Goal: Transaction & Acquisition: Purchase product/service

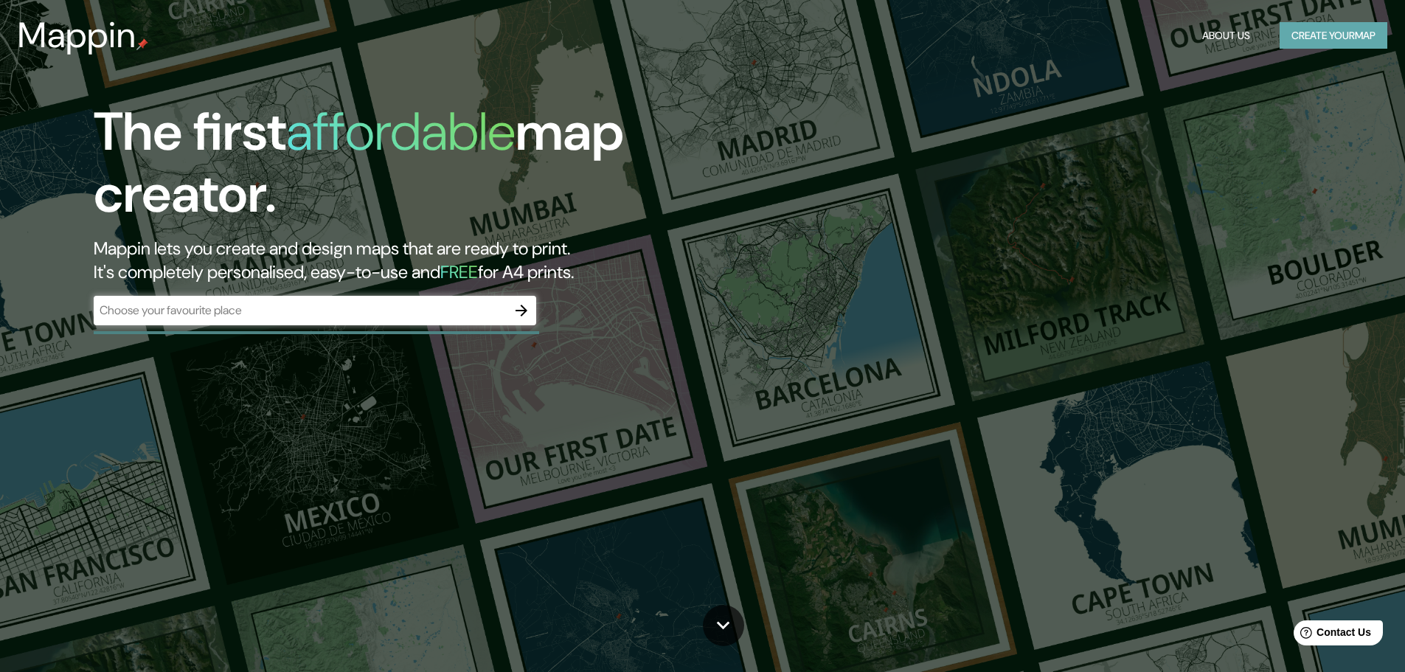
click at [1302, 41] on button "Create your map" at bounding box center [1334, 35] width 108 height 27
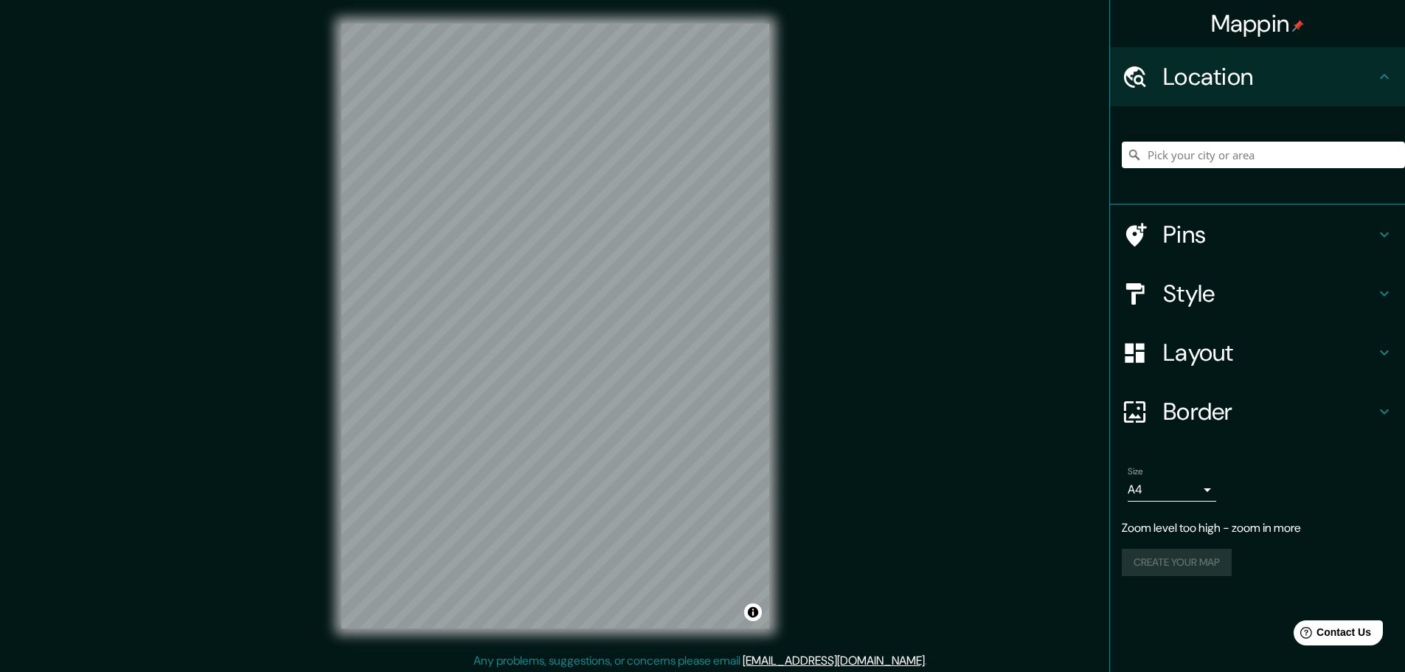
click at [780, 213] on div "© Mapbox © OpenStreetMap Improve this map" at bounding box center [555, 326] width 475 height 652
click at [1181, 162] on input "Pick your city or area" at bounding box center [1263, 155] width 283 height 27
click at [1157, 147] on input "Itsimná" at bounding box center [1263, 155] width 283 height 27
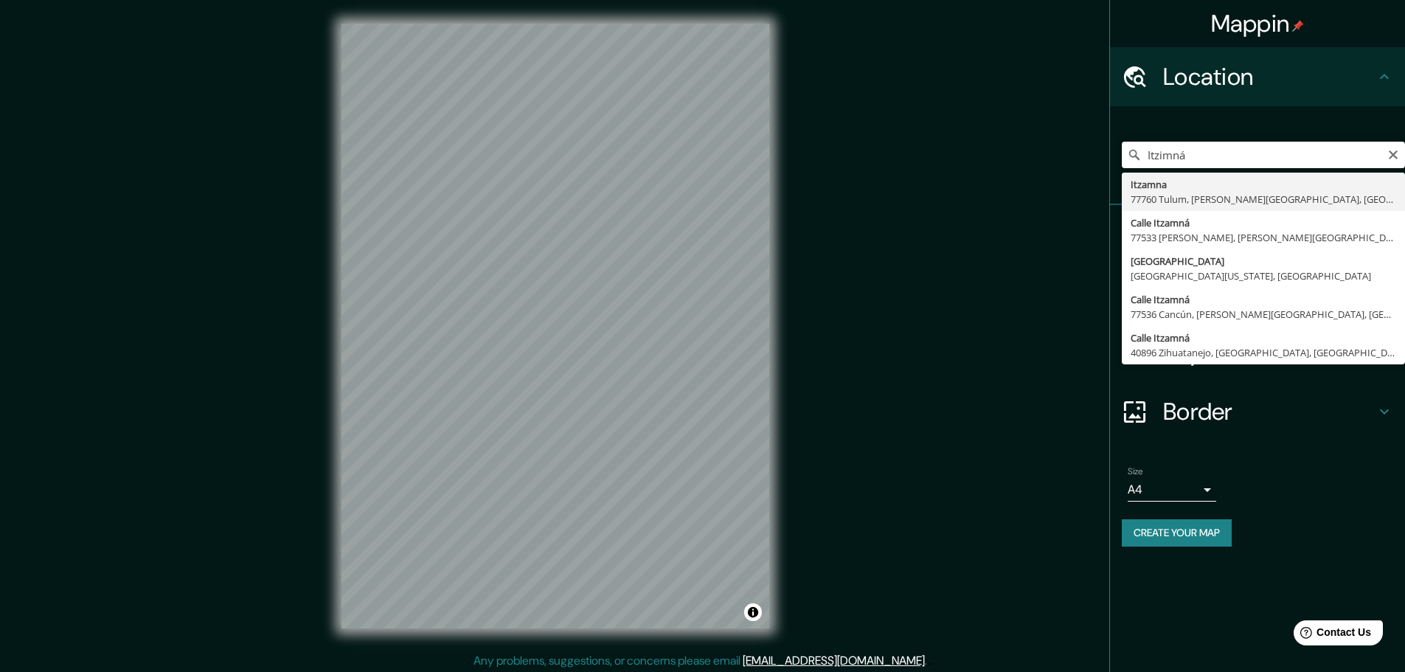
click at [1259, 150] on input "Itzimná" at bounding box center [1263, 155] width 283 height 27
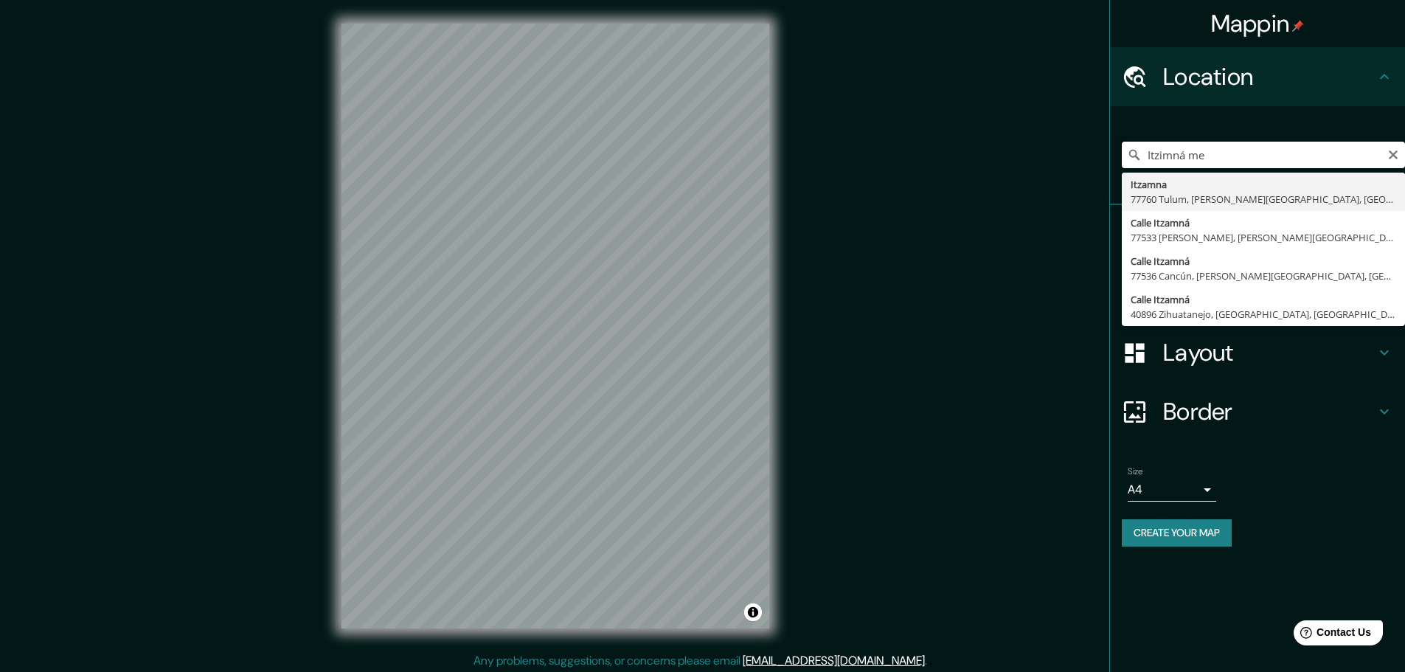
type input "Itzimná mer"
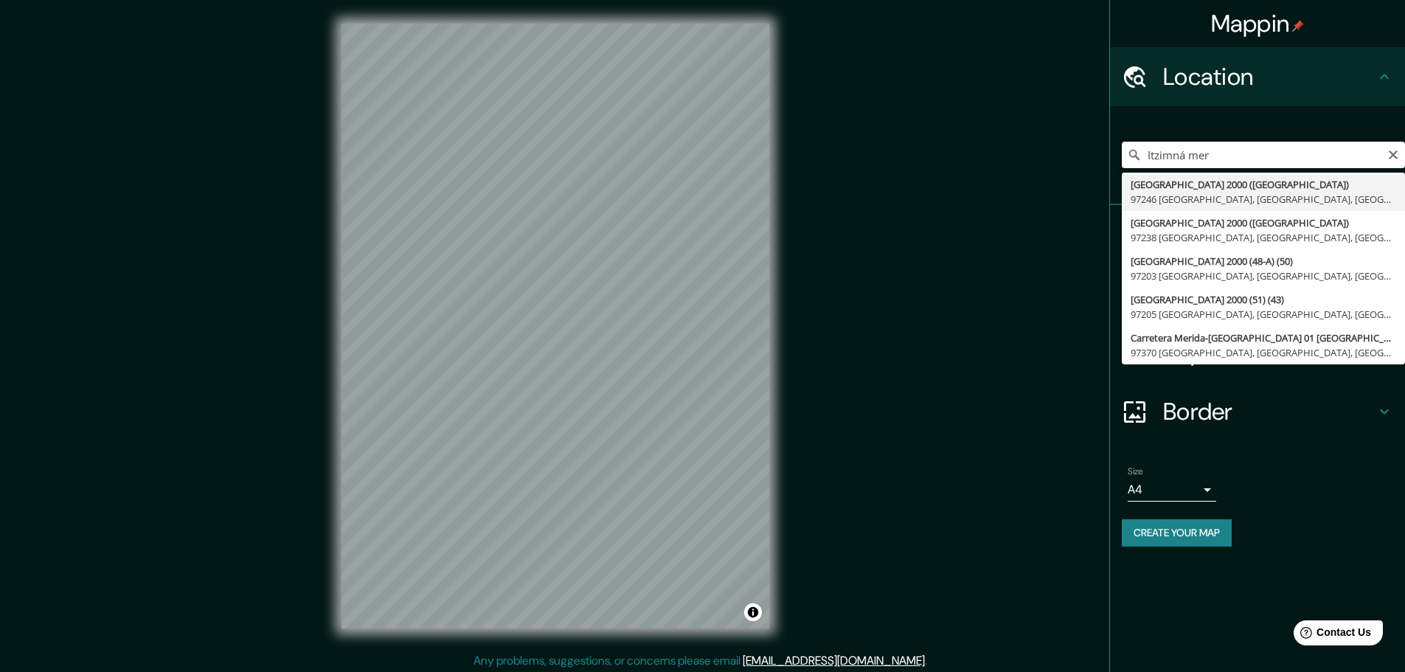
drag, startPoint x: 1257, startPoint y: 156, endPoint x: 1084, endPoint y: 187, distance: 176.1
click at [1084, 187] on div "Mappin Location [GEOGRAPHIC_DATA] 2000 ([GEOGRAPHIC_DATA]) [GEOGRAPHIC_DATA], […" at bounding box center [702, 338] width 1405 height 676
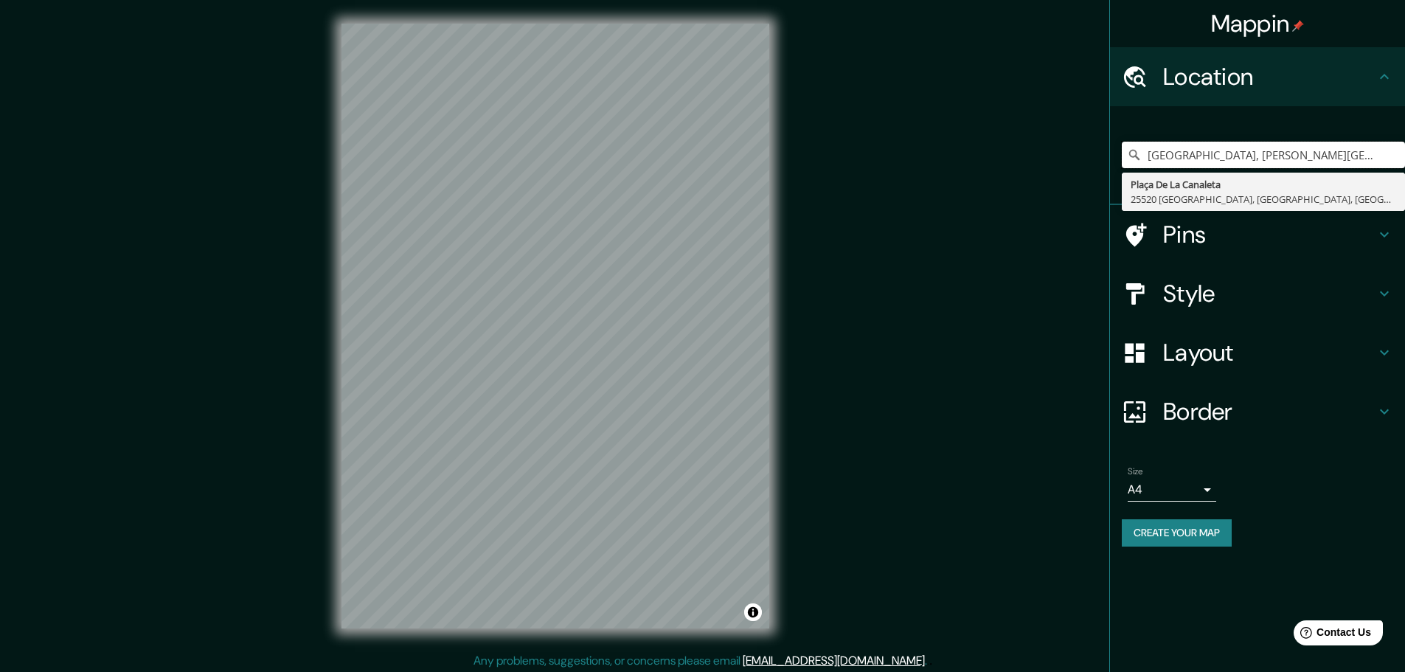
type input "[GEOGRAPHIC_DATA], [PERSON_NAME][GEOGRAPHIC_DATA], [PERSON_NAME][GEOGRAPHIC_DAT…"
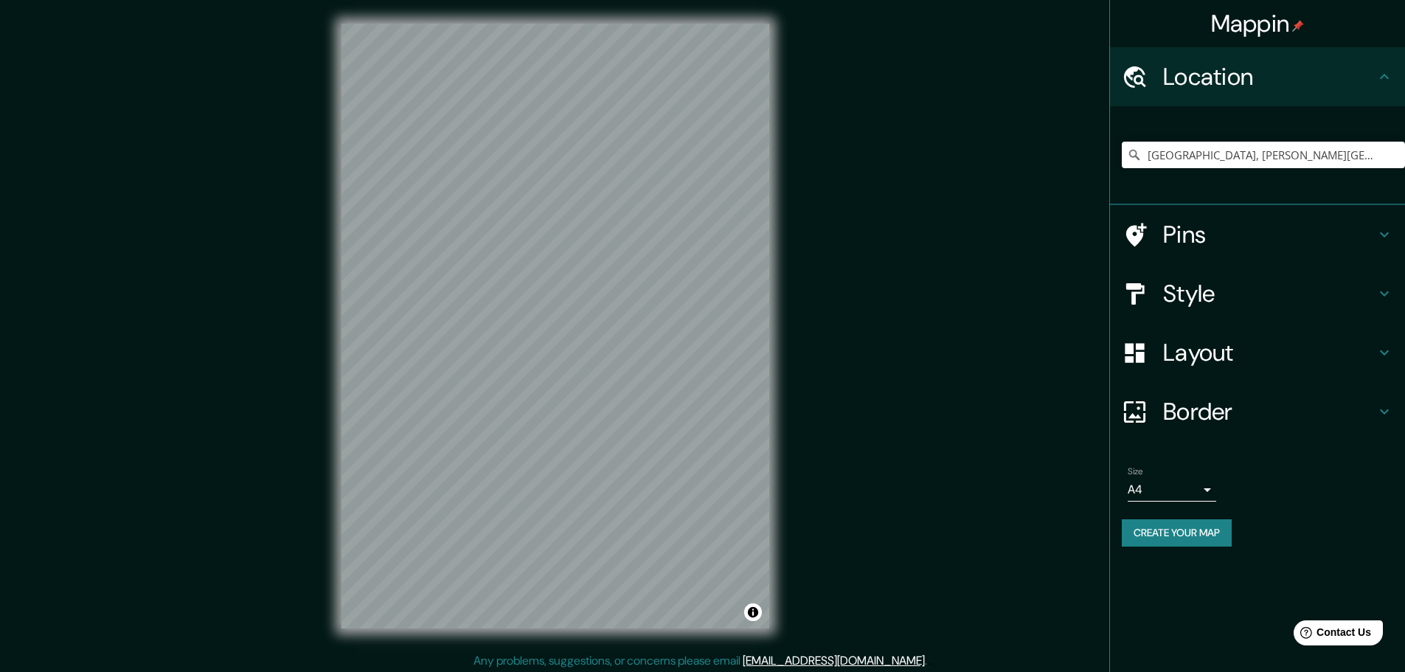
click at [1215, 232] on h4 "Pins" at bounding box center [1269, 234] width 212 height 29
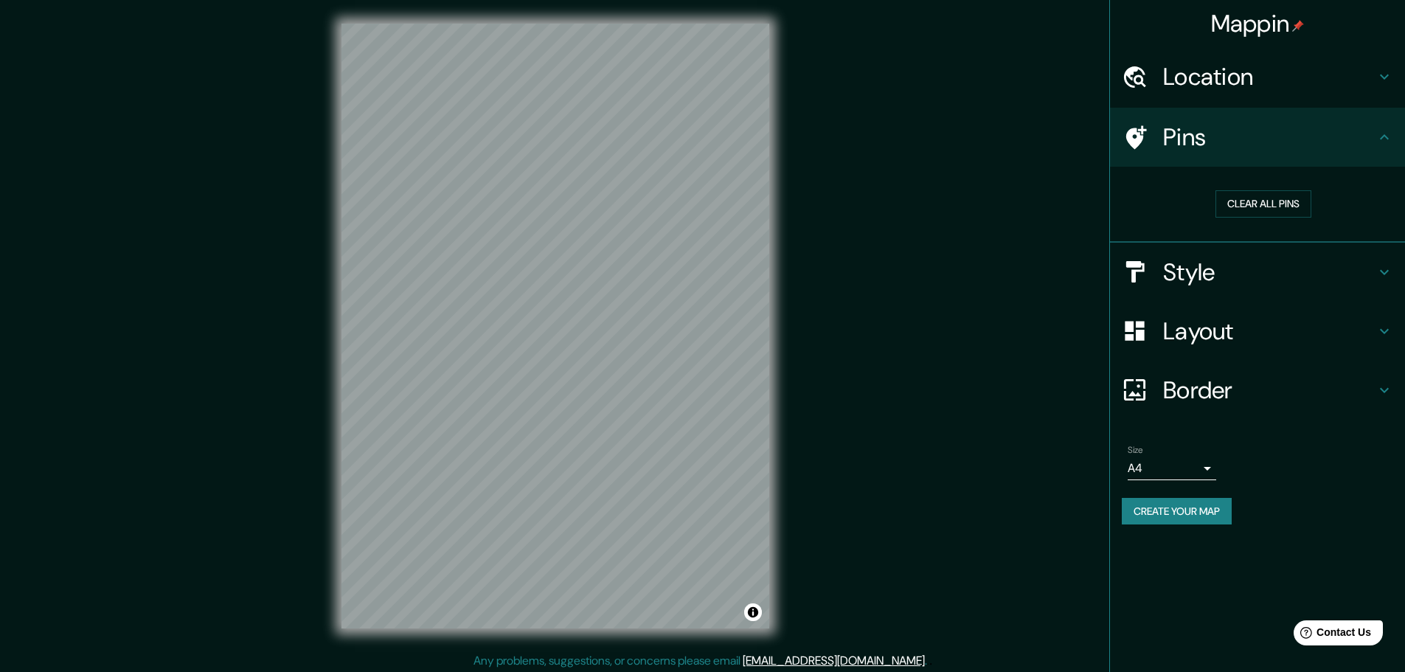
click at [1293, 140] on h4 "Pins" at bounding box center [1269, 136] width 212 height 29
click at [1315, 103] on div "Location" at bounding box center [1257, 76] width 295 height 59
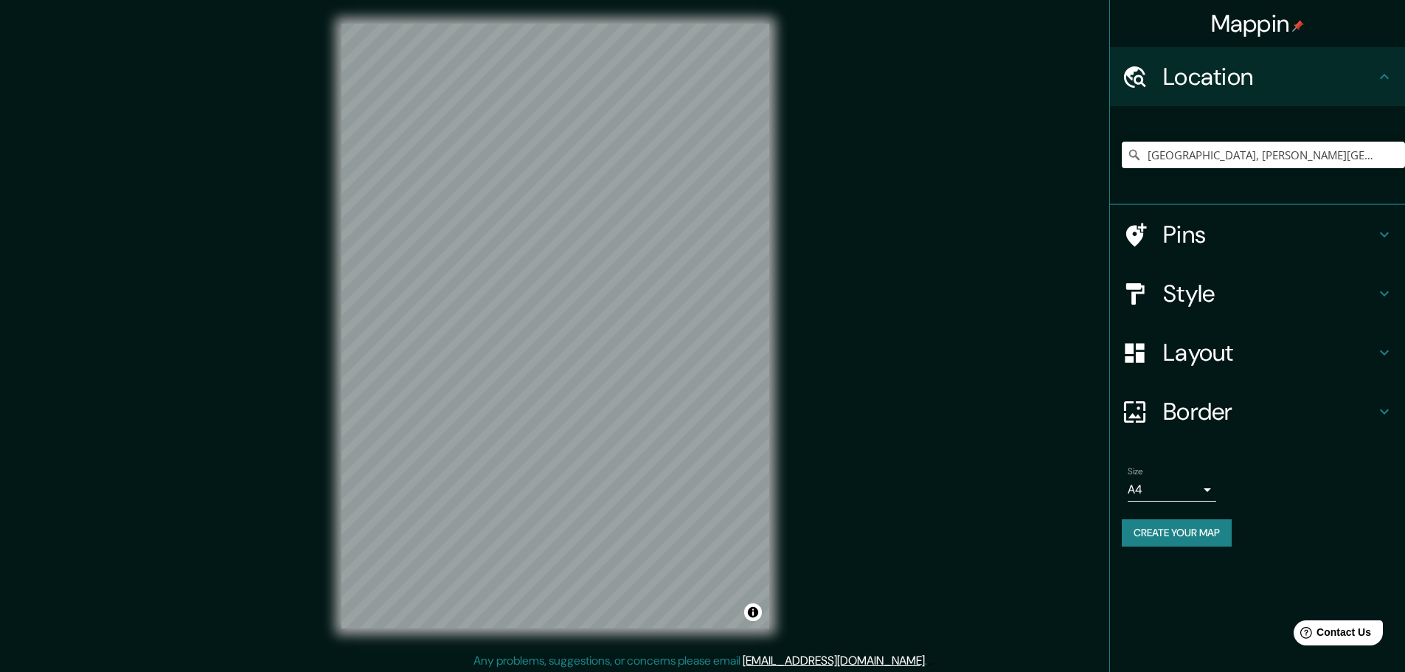
click at [1226, 239] on h4 "Pins" at bounding box center [1269, 234] width 212 height 29
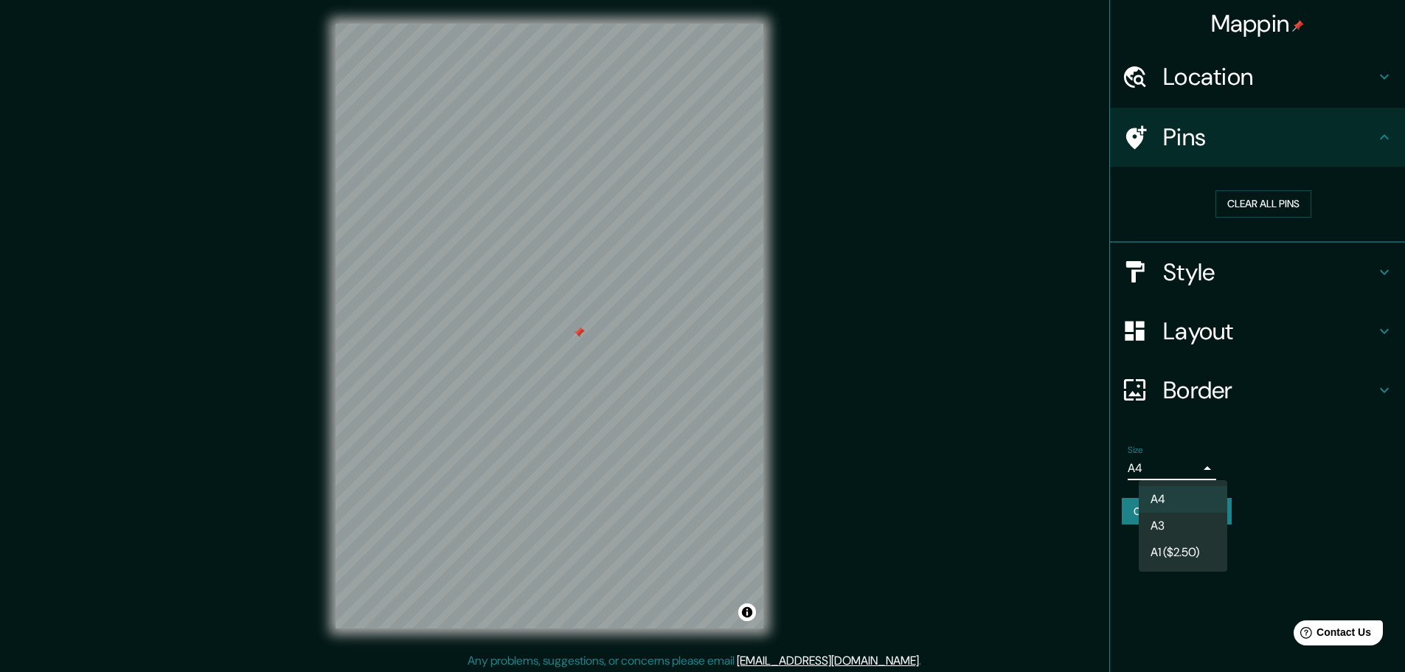
click at [1204, 465] on body "Mappin Location [GEOGRAPHIC_DATA], [PERSON_NAME][GEOGRAPHIC_DATA], [PERSON_NAME…" at bounding box center [702, 336] width 1405 height 672
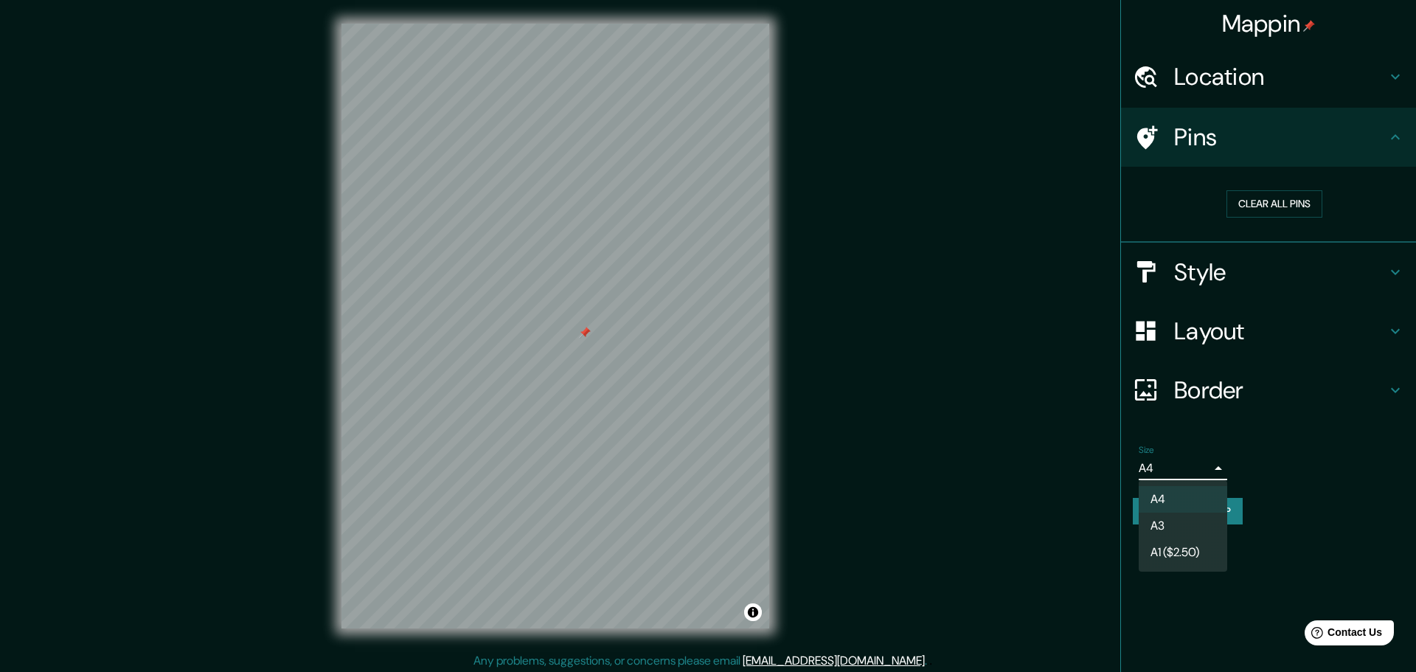
click at [1207, 495] on li "A4" at bounding box center [1183, 499] width 88 height 27
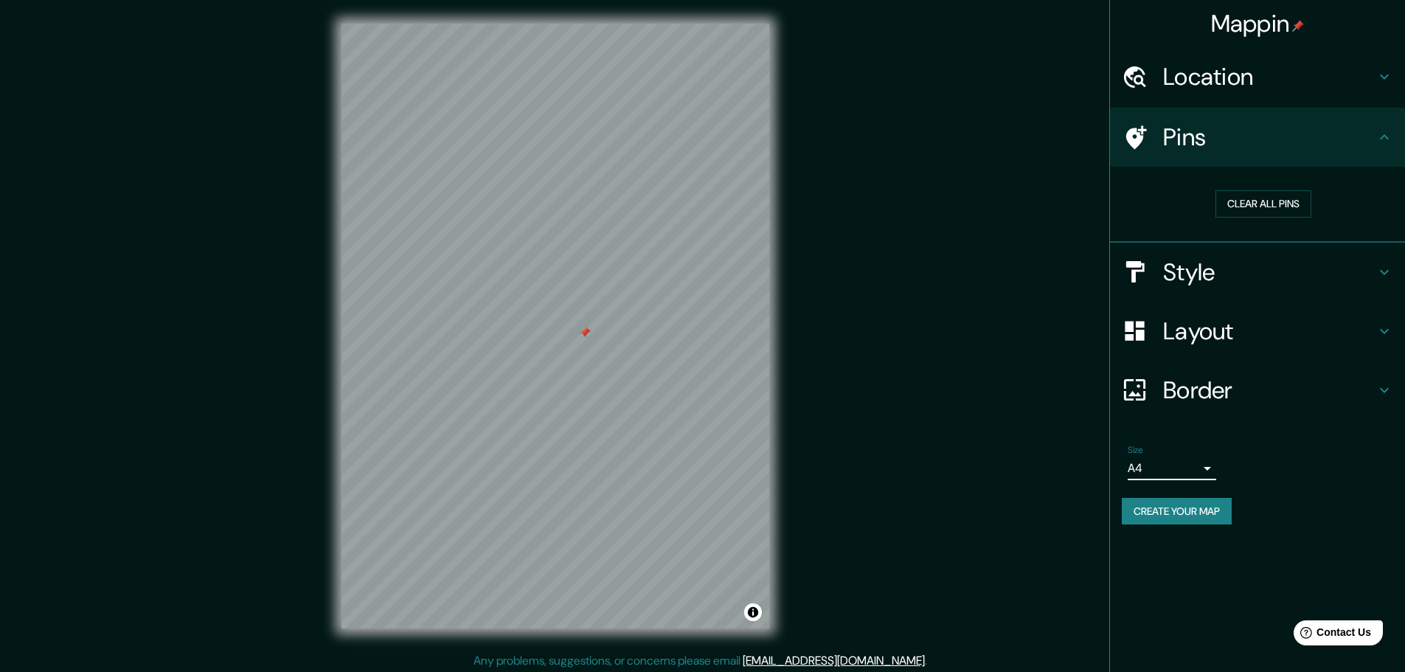
click at [1209, 395] on h4 "Border" at bounding box center [1269, 389] width 212 height 29
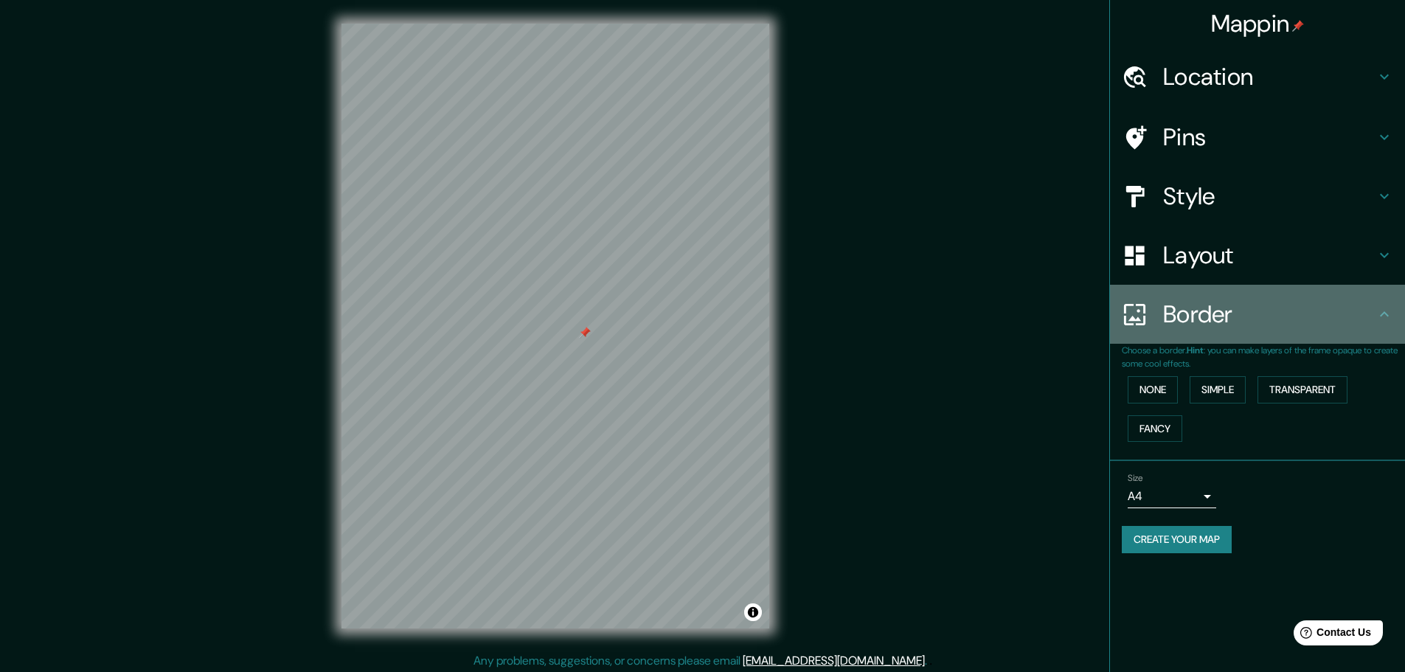
click at [1235, 340] on div "Border" at bounding box center [1257, 314] width 295 height 59
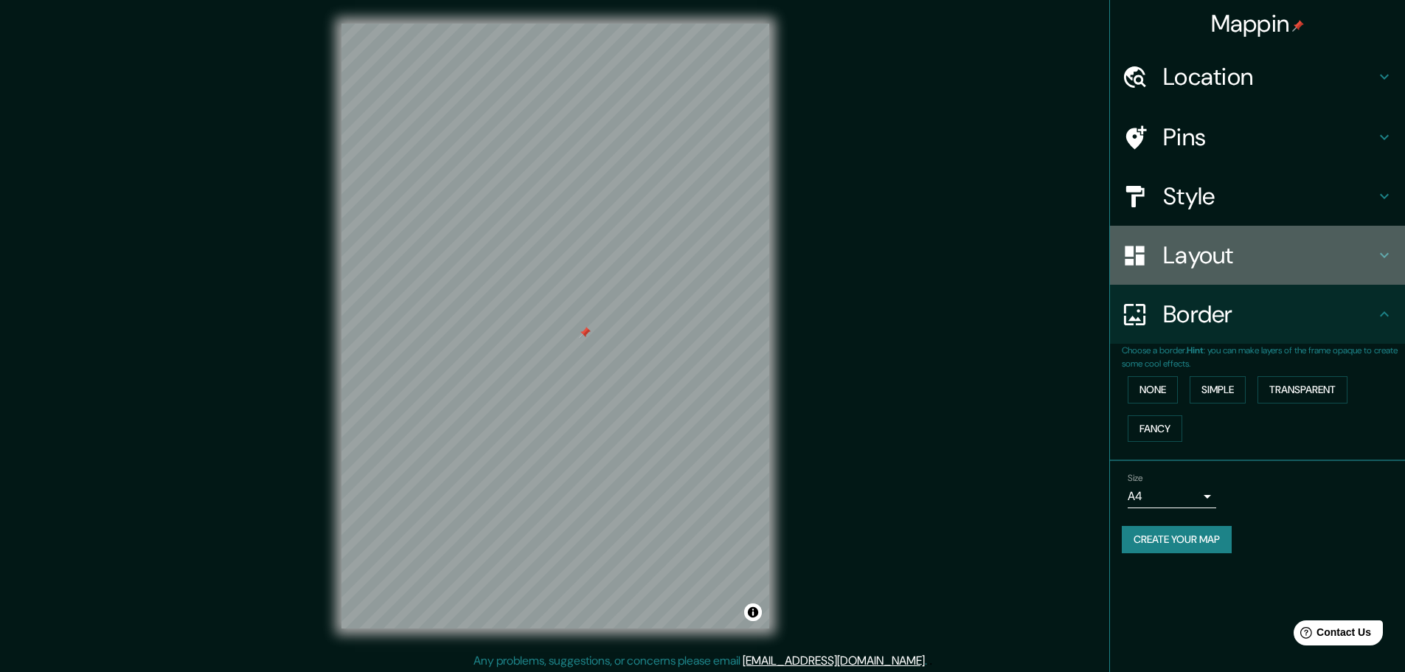
click at [1246, 262] on h4 "Layout" at bounding box center [1269, 254] width 212 height 29
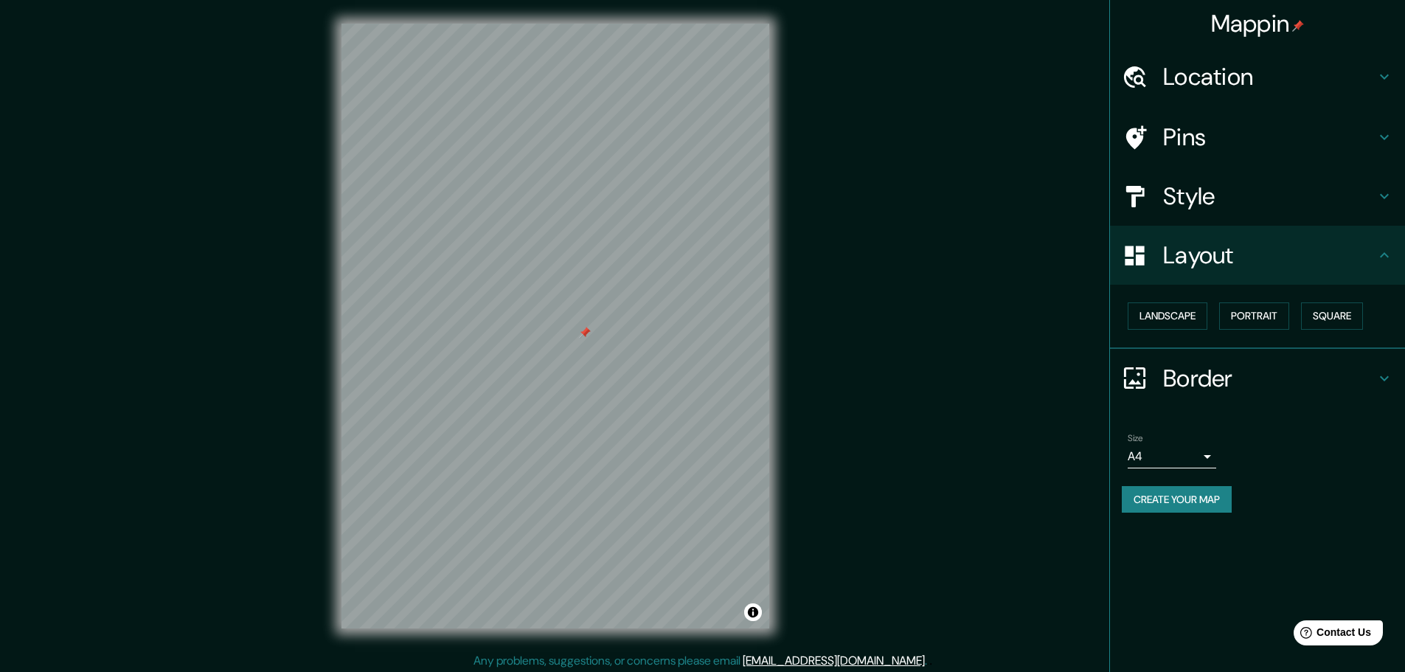
click at [1258, 201] on h4 "Style" at bounding box center [1269, 195] width 212 height 29
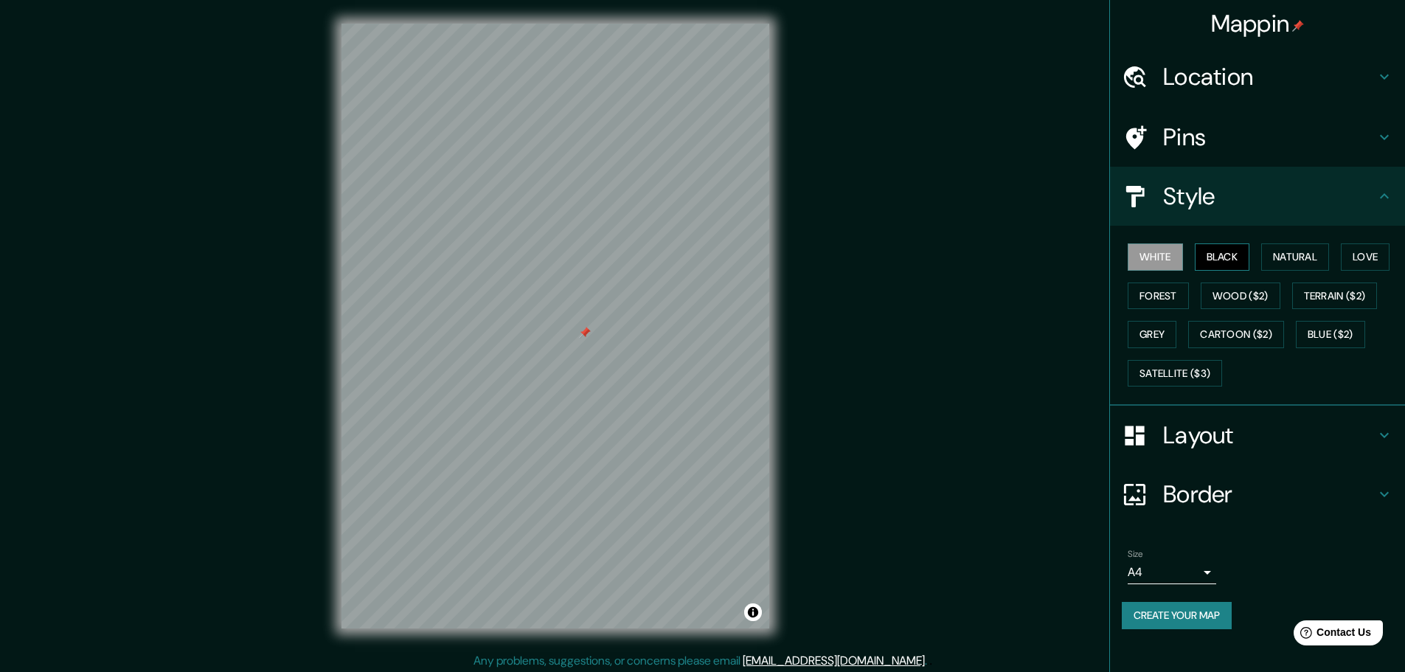
click at [1233, 263] on button "Black" at bounding box center [1222, 256] width 55 height 27
click at [1228, 198] on h4 "Style" at bounding box center [1269, 195] width 212 height 29
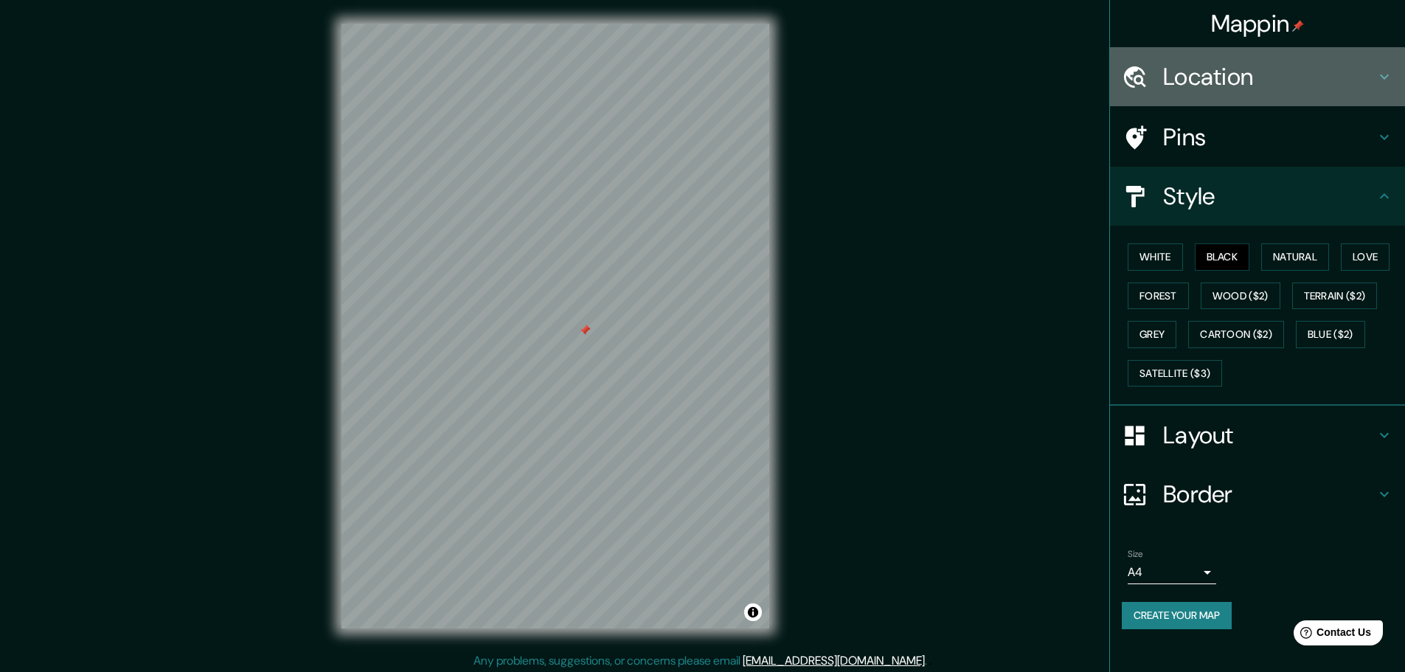
click at [1253, 82] on h4 "Location" at bounding box center [1269, 76] width 212 height 29
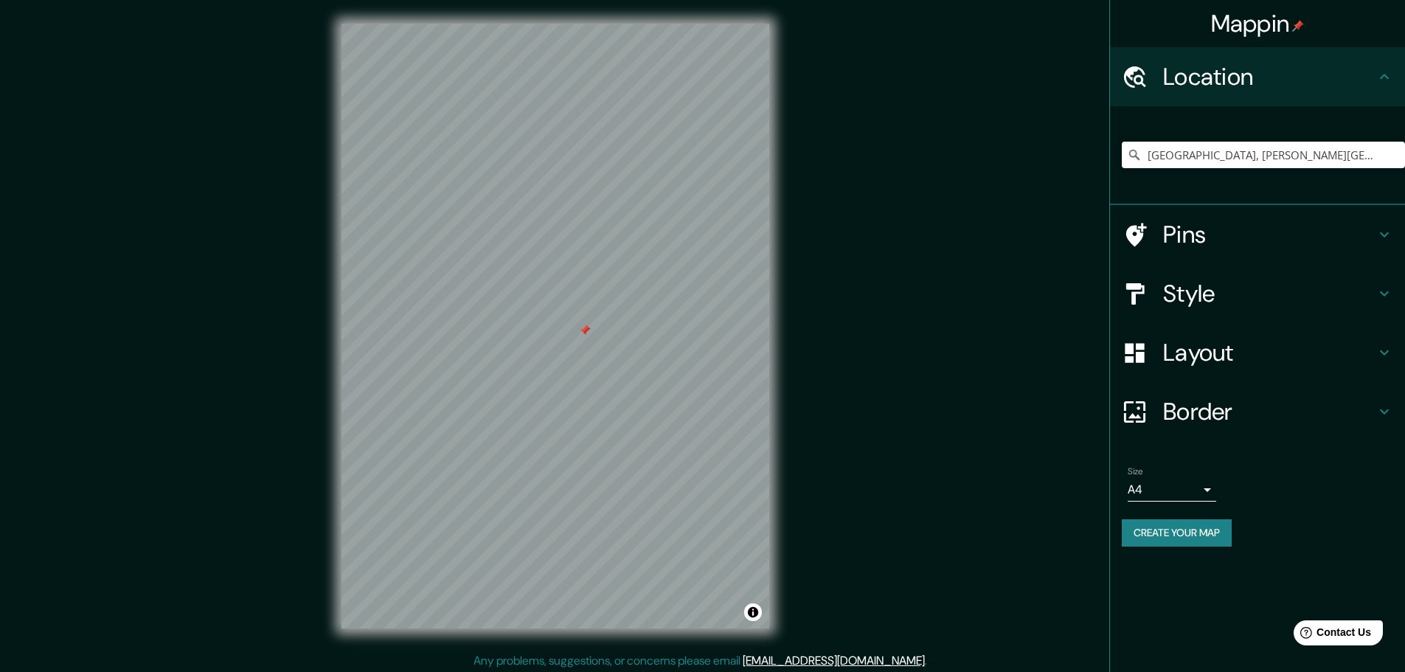
click at [1253, 82] on h4 "Location" at bounding box center [1269, 76] width 212 height 29
click at [1243, 411] on h4 "Border" at bounding box center [1269, 411] width 212 height 29
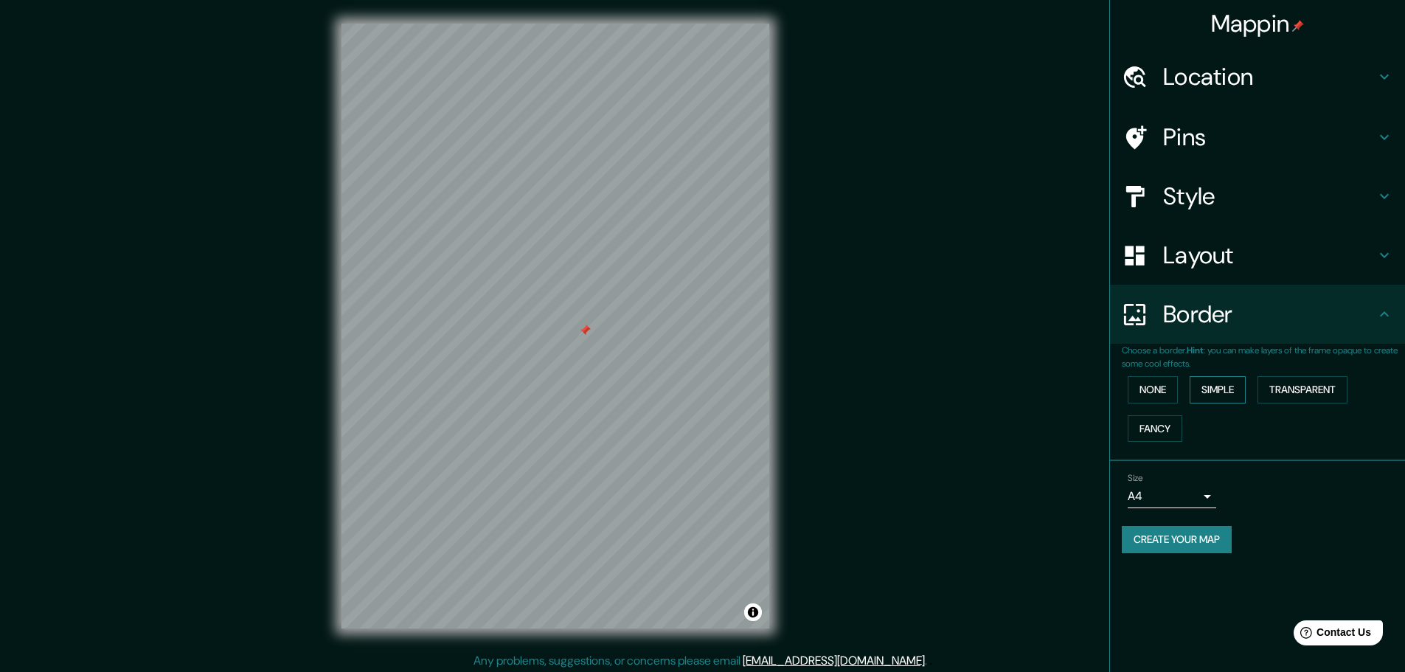
click at [1231, 391] on button "Simple" at bounding box center [1218, 389] width 56 height 27
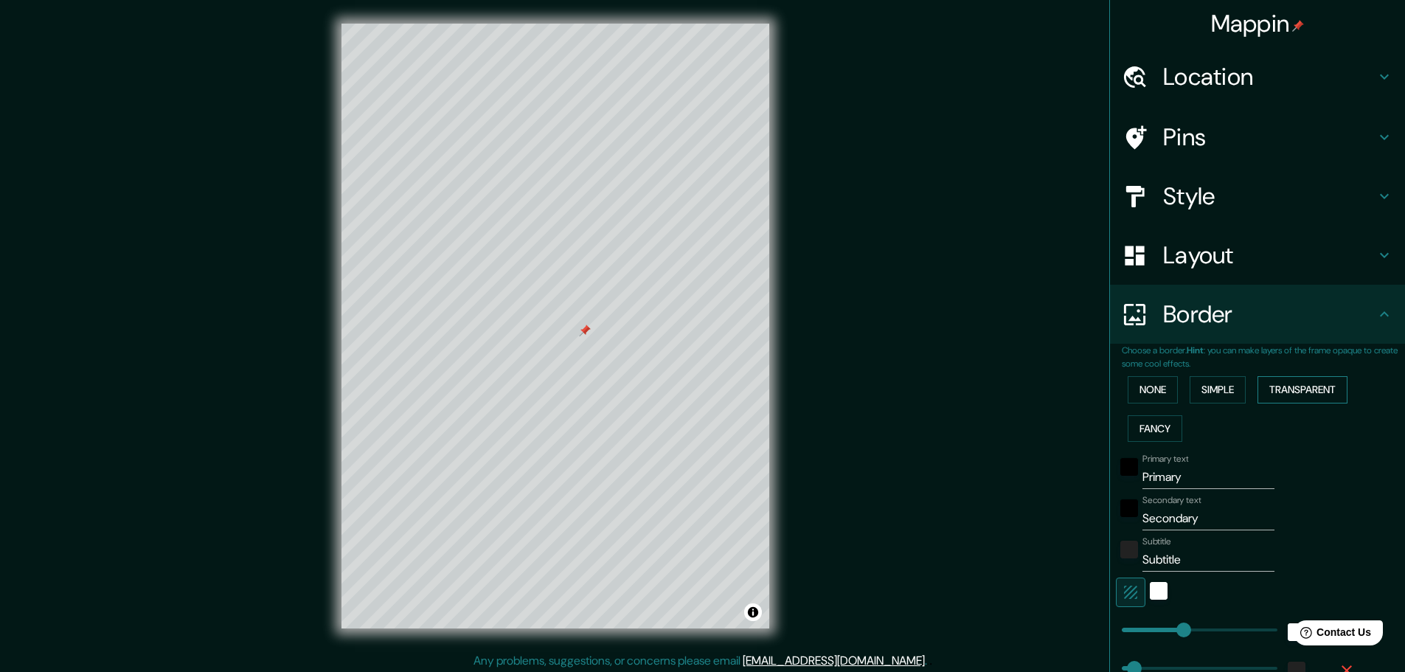
click at [1312, 382] on button "Transparent" at bounding box center [1302, 389] width 90 height 27
click at [1154, 429] on button "Fancy" at bounding box center [1155, 428] width 55 height 27
click at [1155, 394] on button "None" at bounding box center [1153, 389] width 50 height 27
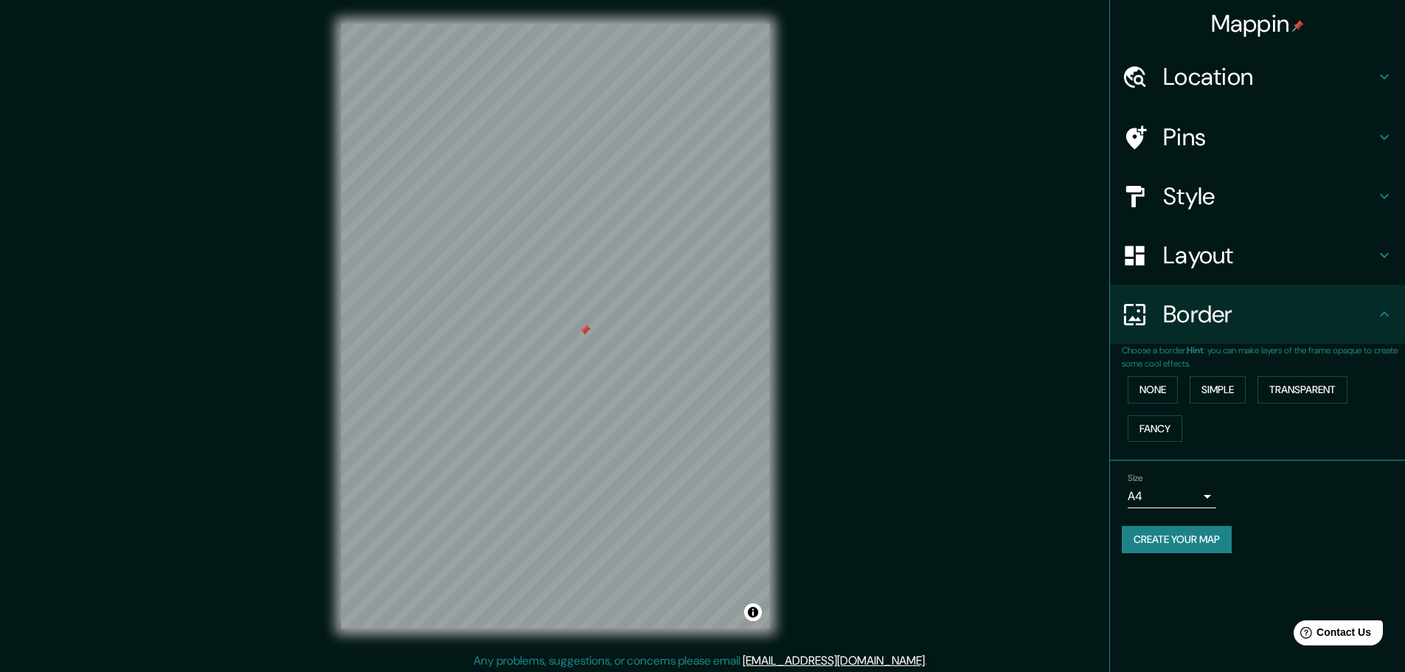
click at [1208, 255] on h4 "Layout" at bounding box center [1269, 254] width 212 height 29
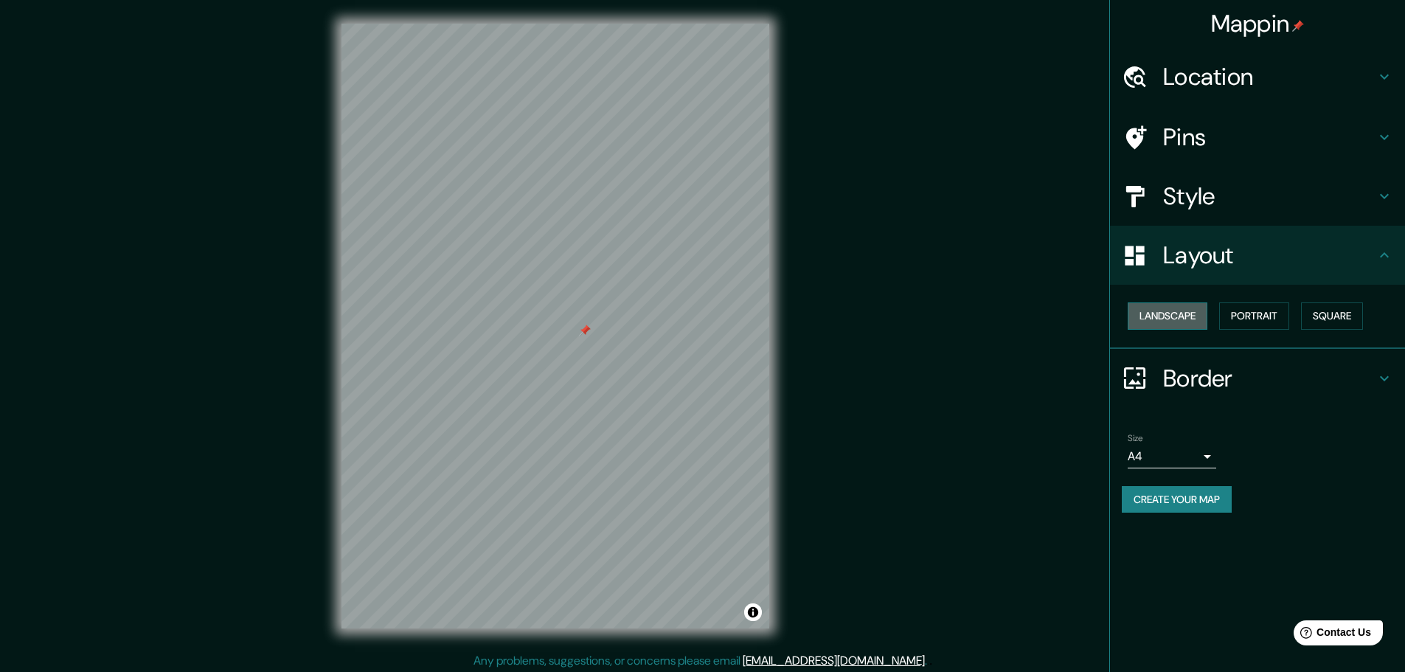
click at [1183, 313] on button "Landscape" at bounding box center [1168, 315] width 80 height 27
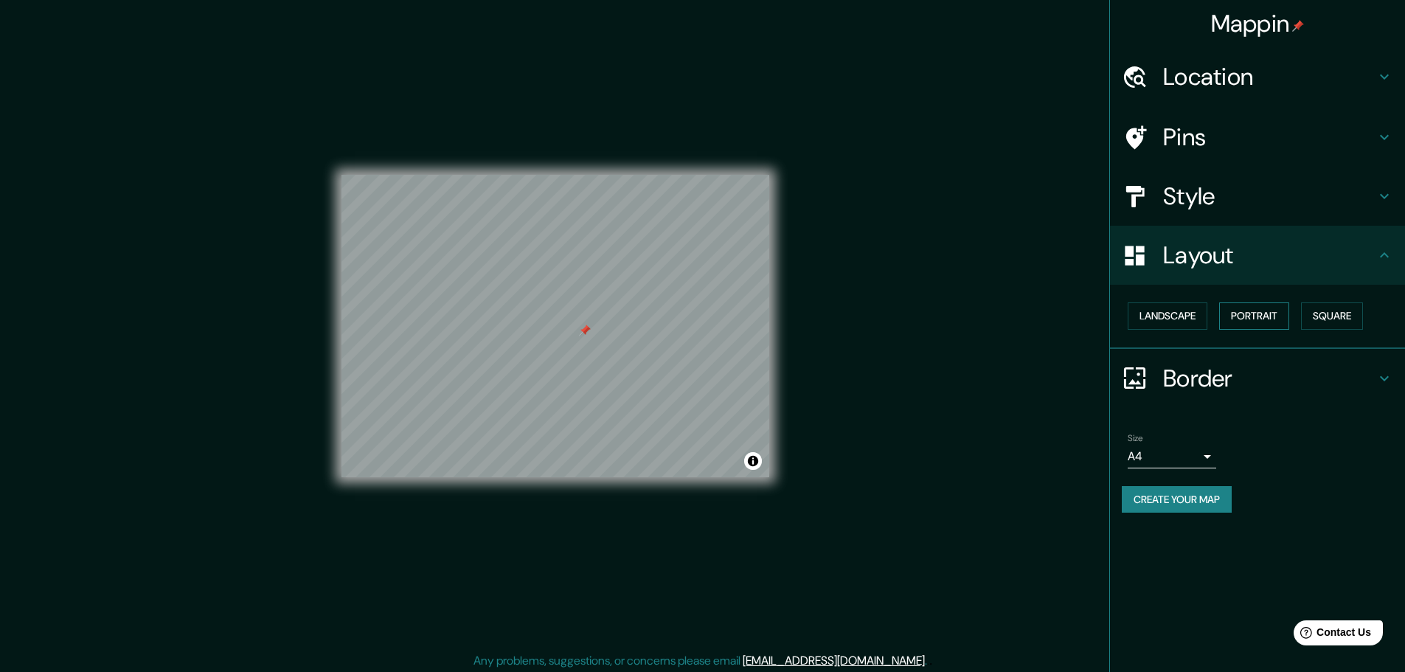
click at [1267, 315] on button "Portrait" at bounding box center [1254, 315] width 70 height 27
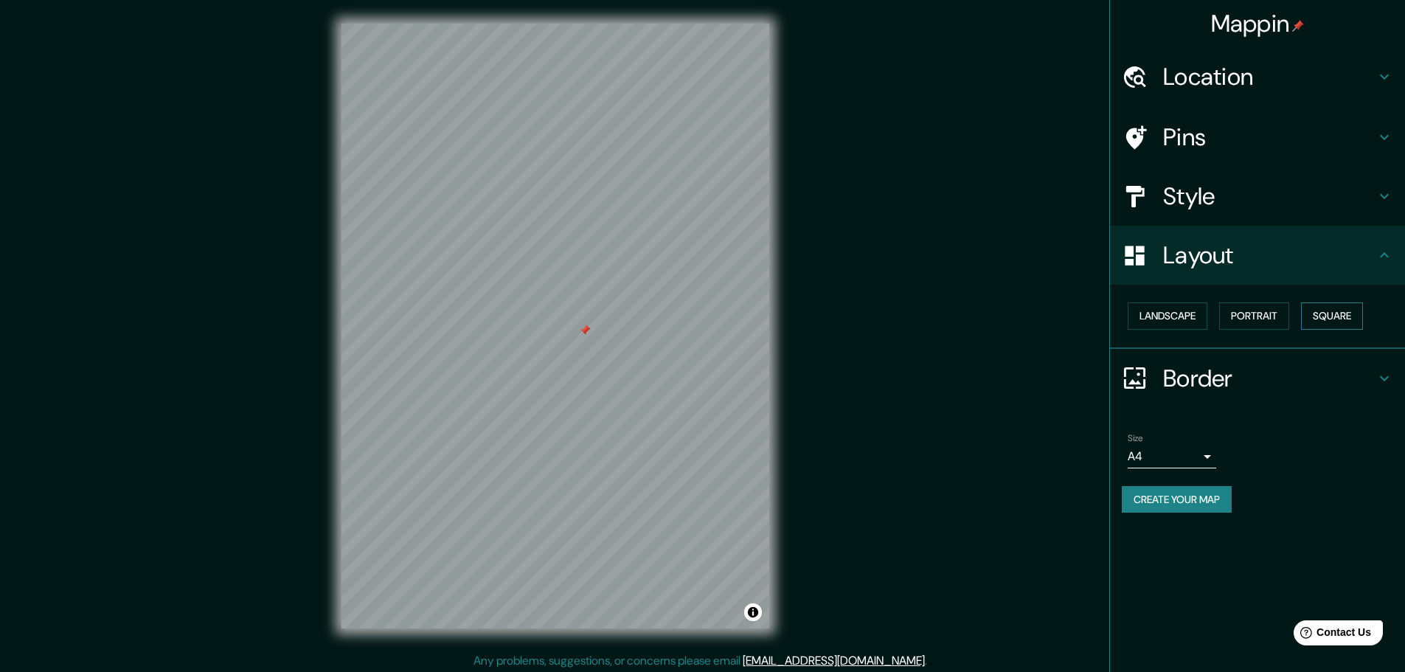
click at [1325, 316] on button "Square" at bounding box center [1332, 315] width 62 height 27
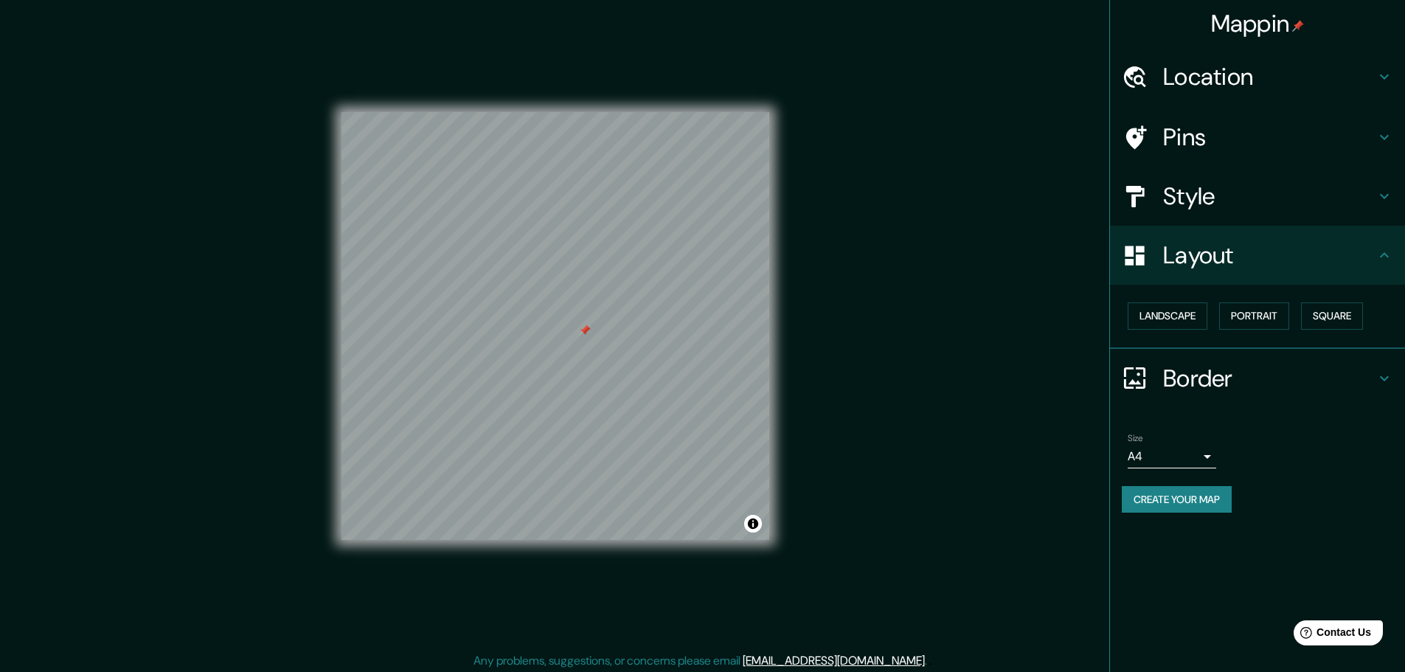
click at [1188, 192] on h4 "Style" at bounding box center [1269, 195] width 212 height 29
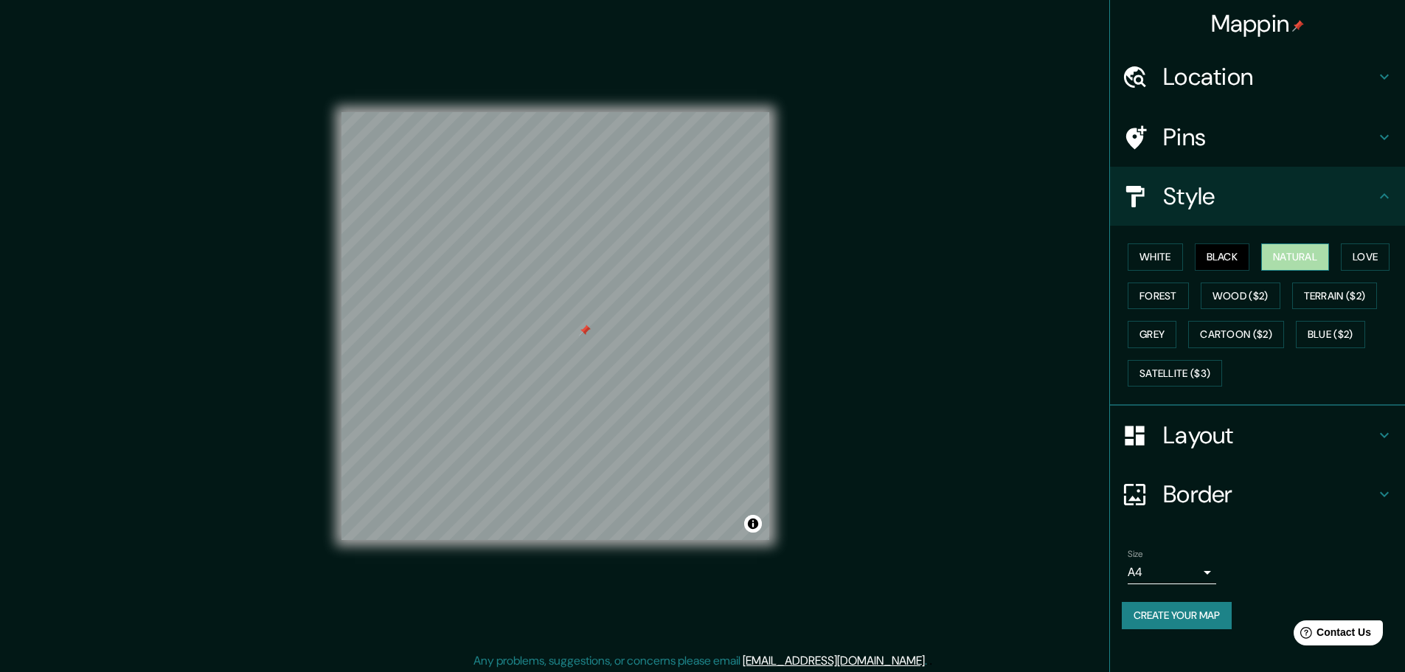
click at [1302, 253] on button "Natural" at bounding box center [1295, 256] width 68 height 27
click at [1362, 257] on button "Love" at bounding box center [1365, 256] width 49 height 27
click at [1160, 296] on button "Forest" at bounding box center [1158, 295] width 61 height 27
click at [1163, 338] on button "Grey" at bounding box center [1152, 334] width 49 height 27
click at [1241, 256] on button "Black" at bounding box center [1222, 256] width 55 height 27
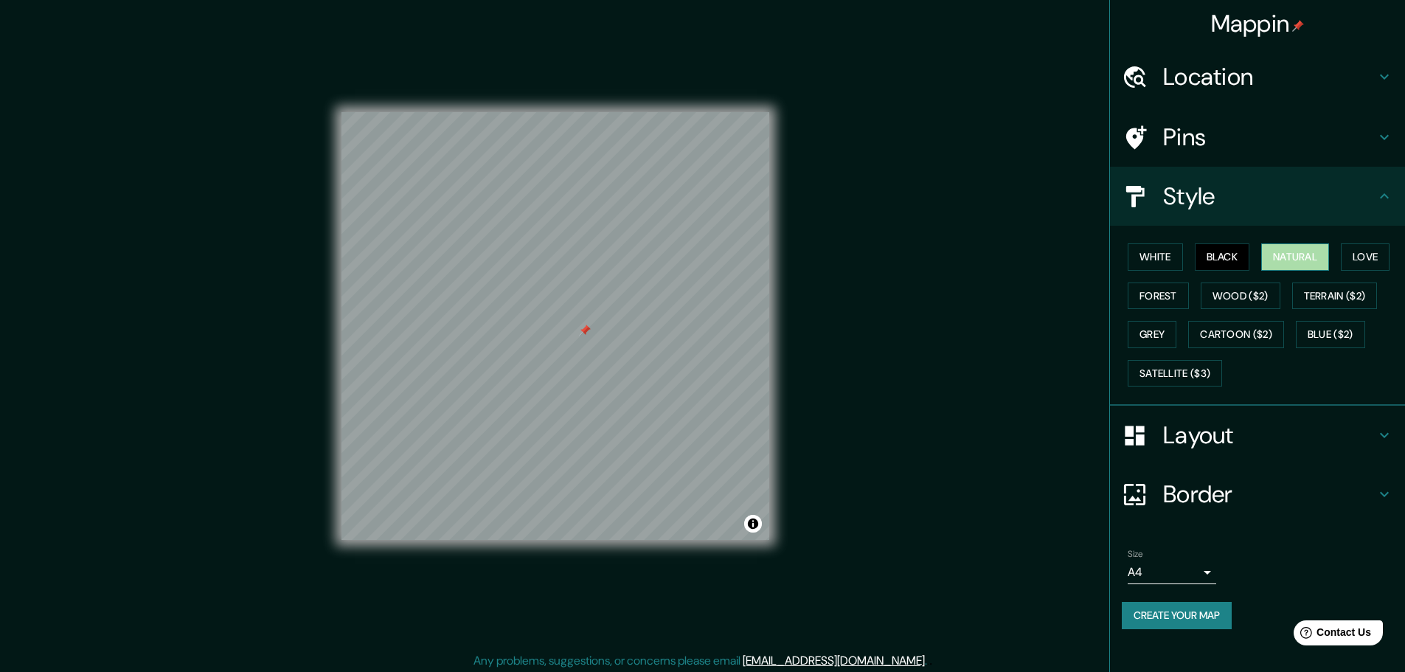
click at [1300, 257] on button "Natural" at bounding box center [1295, 256] width 68 height 27
click at [1229, 256] on button "Black" at bounding box center [1222, 256] width 55 height 27
click at [1167, 139] on h4 "Pins" at bounding box center [1269, 136] width 212 height 29
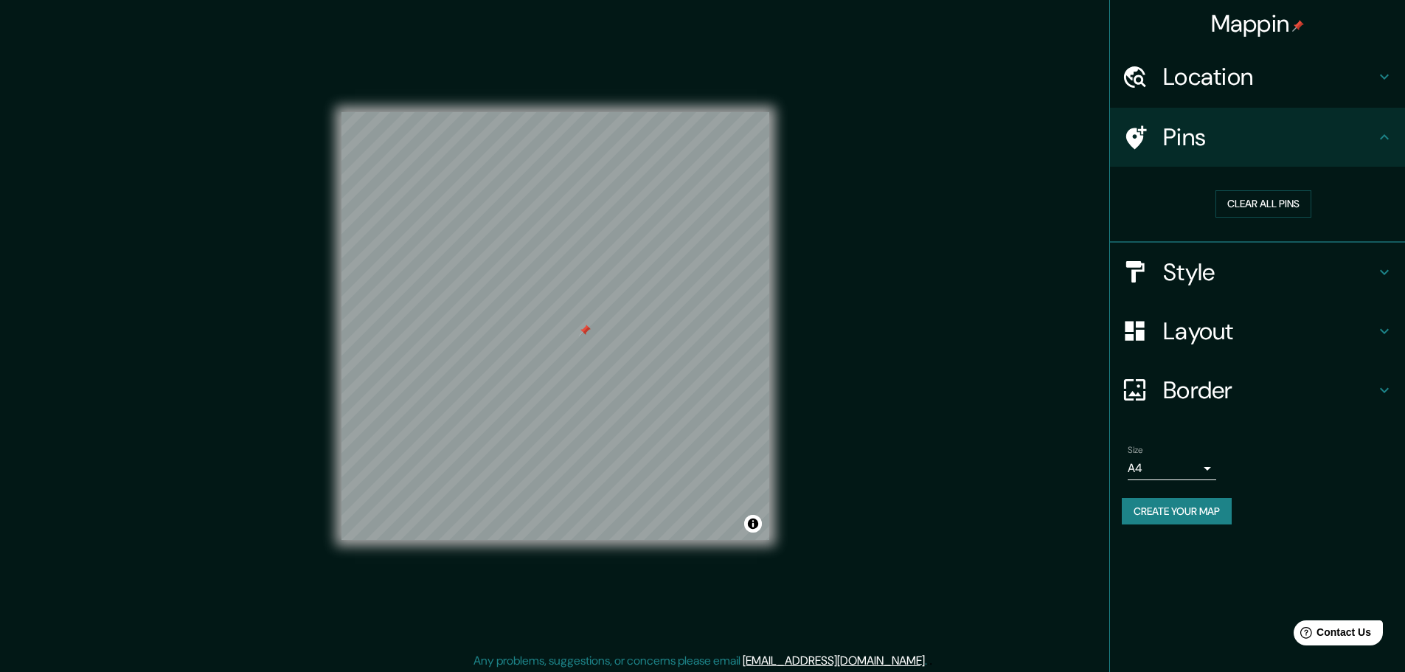
click at [1184, 267] on h4 "Style" at bounding box center [1269, 271] width 212 height 29
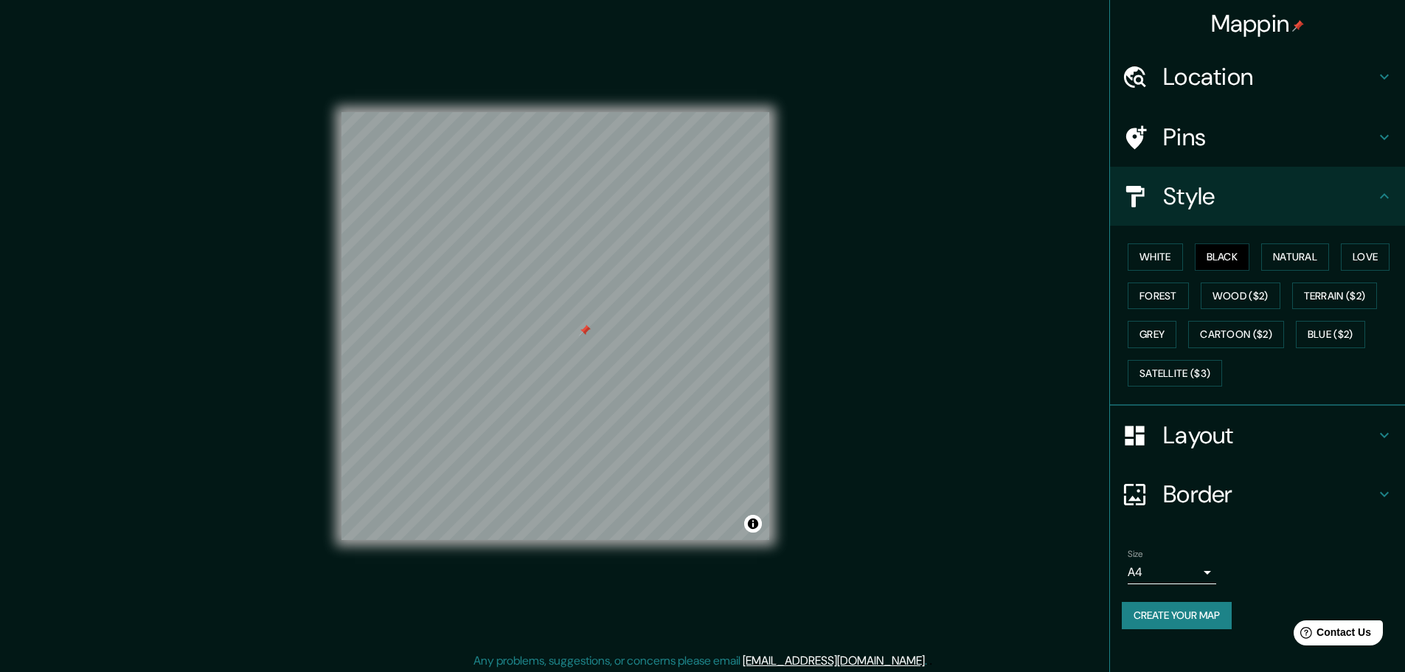
click at [1279, 91] on div "Location" at bounding box center [1257, 76] width 295 height 59
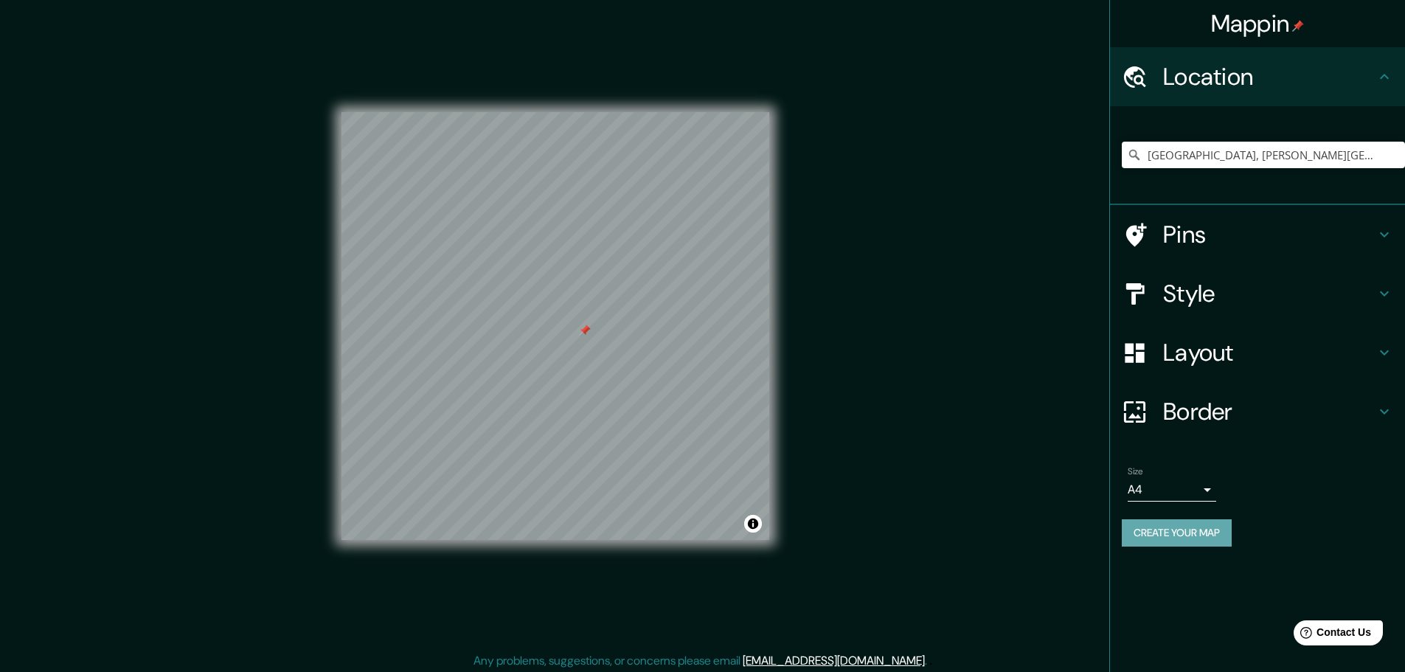
click at [1184, 532] on button "Create your map" at bounding box center [1177, 532] width 110 height 27
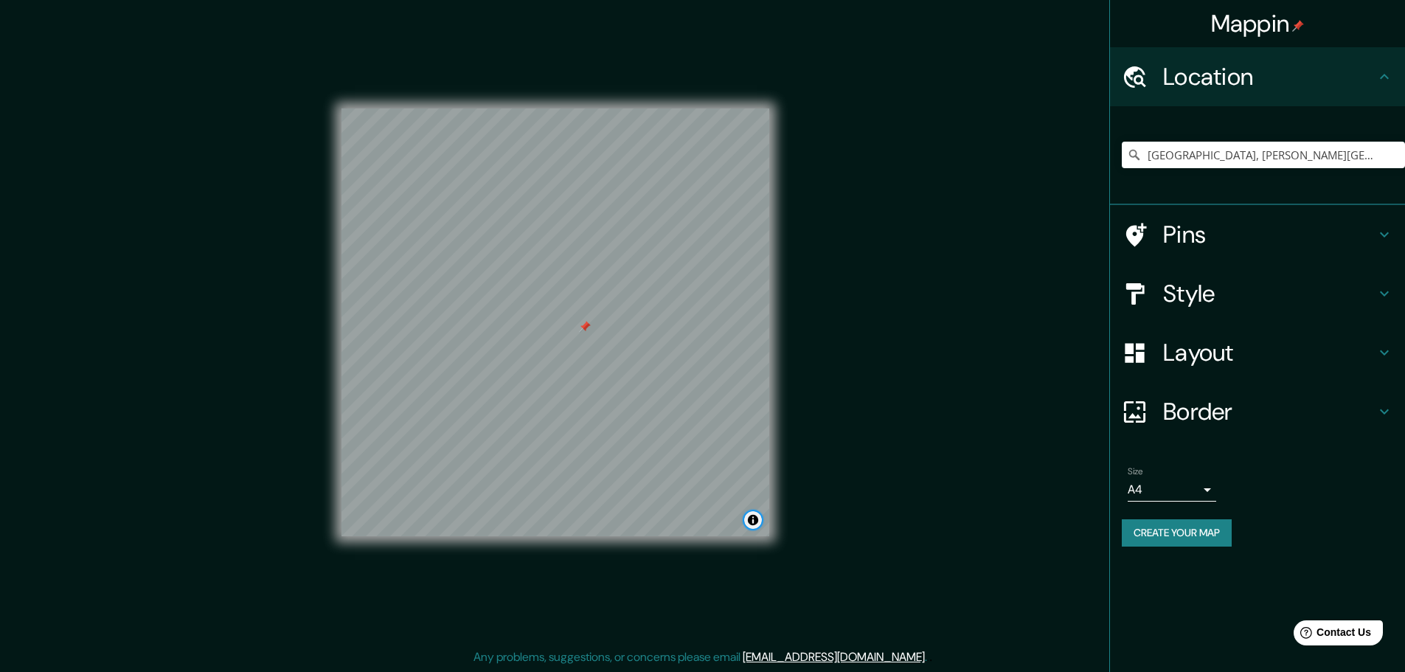
click at [754, 524] on button "Toggle attribution" at bounding box center [753, 520] width 18 height 18
click at [1170, 232] on h4 "Pins" at bounding box center [1269, 234] width 212 height 29
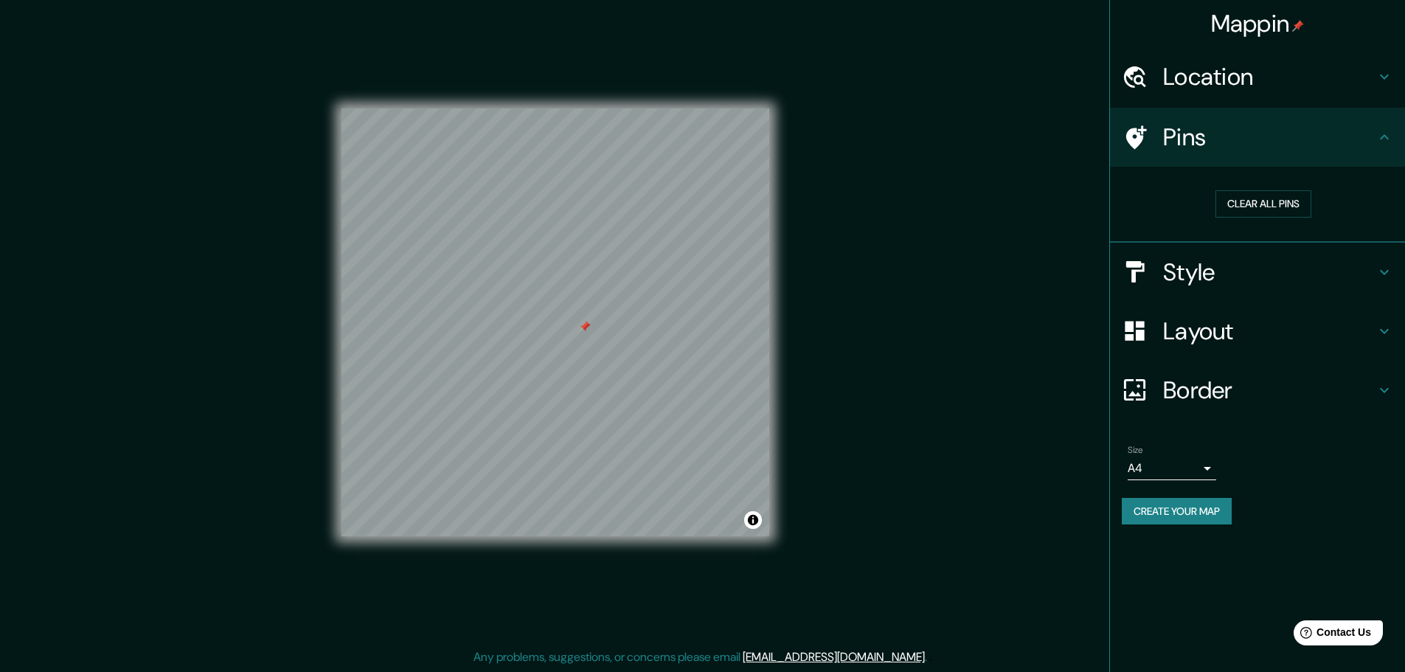
click at [1194, 286] on h4 "Style" at bounding box center [1269, 271] width 212 height 29
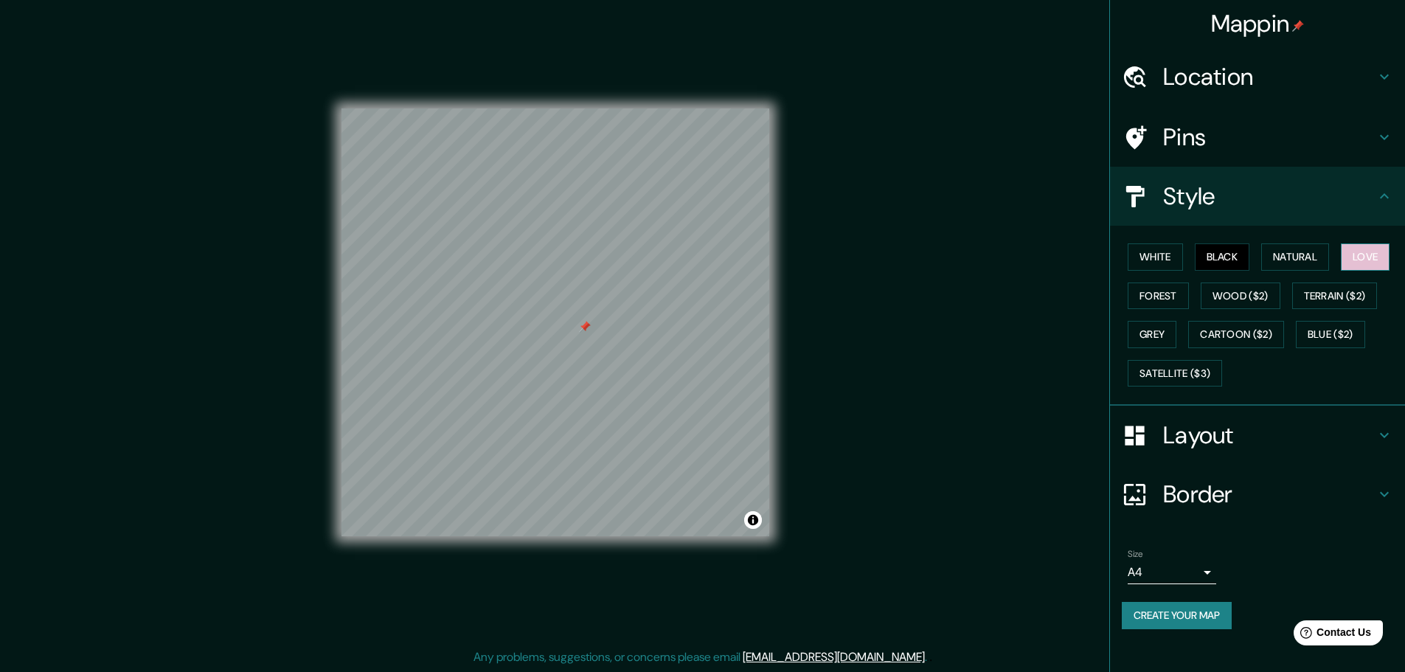
click at [1361, 251] on button "Love" at bounding box center [1365, 256] width 49 height 27
click at [1154, 254] on button "White" at bounding box center [1155, 256] width 55 height 27
click at [1226, 254] on button "Black" at bounding box center [1222, 256] width 55 height 27
click at [1367, 265] on button "Love" at bounding box center [1365, 256] width 49 height 27
click at [1336, 137] on h4 "Pins" at bounding box center [1269, 136] width 212 height 29
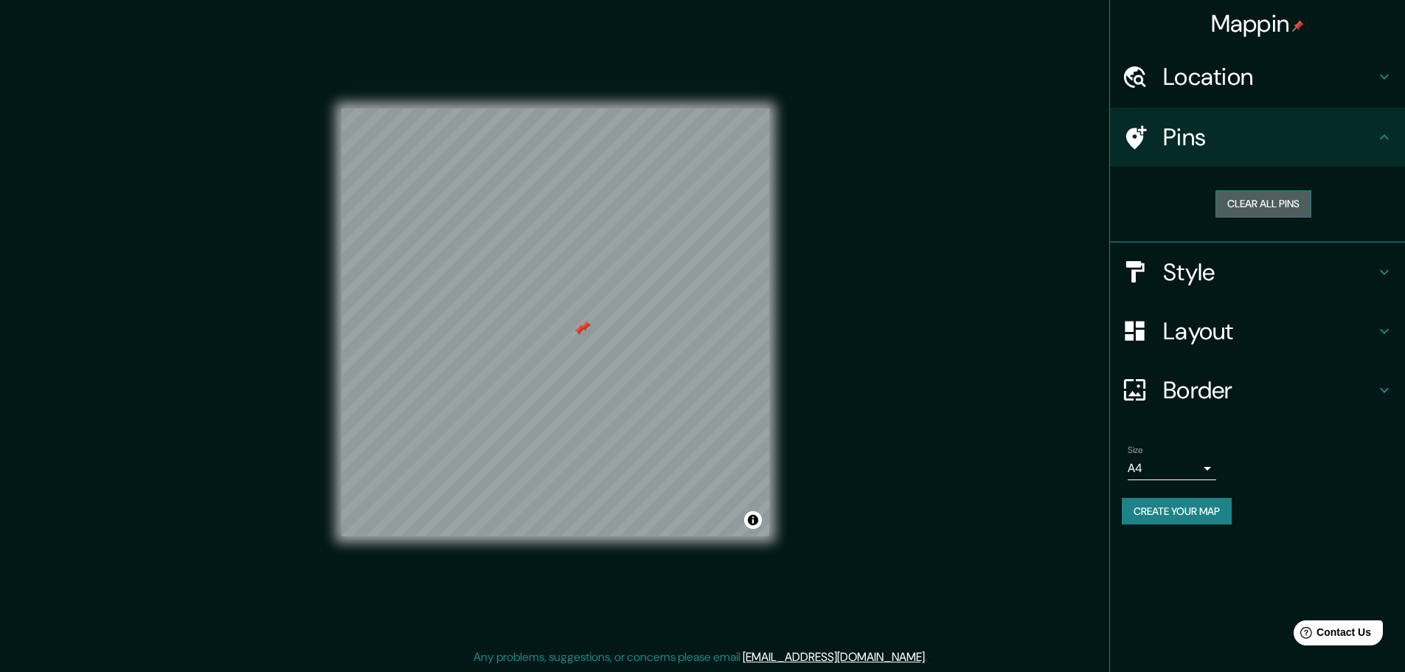
click at [1289, 204] on button "Clear all pins" at bounding box center [1263, 203] width 96 height 27
click at [1263, 209] on button "Clear all pins" at bounding box center [1263, 203] width 96 height 27
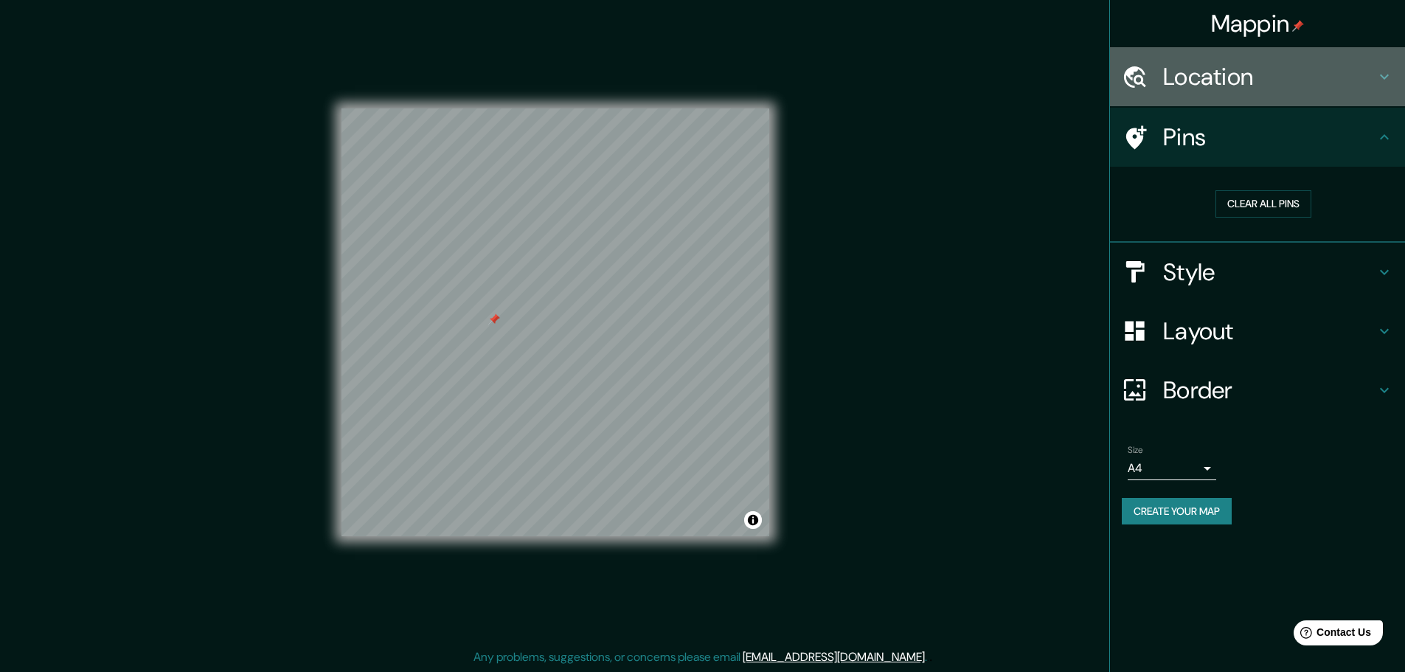
click at [1248, 69] on h4 "Location" at bounding box center [1269, 76] width 212 height 29
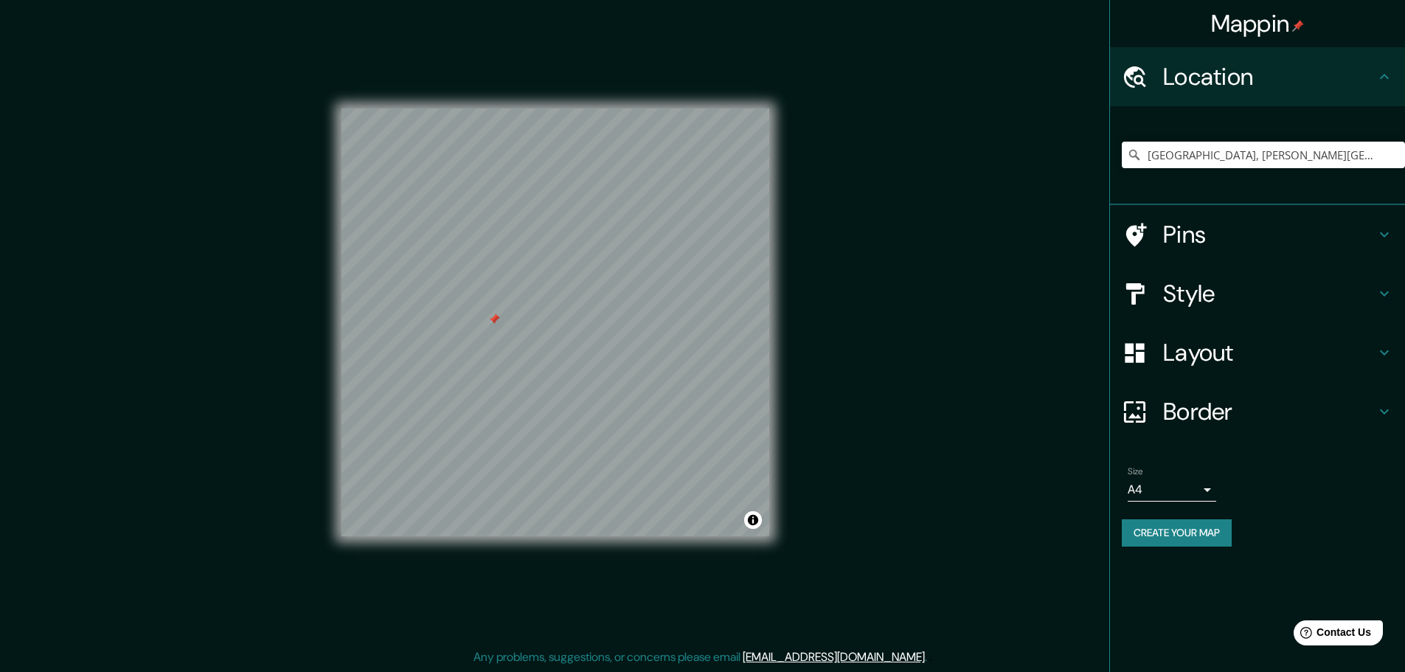
click at [1248, 69] on h4 "Location" at bounding box center [1269, 76] width 212 height 29
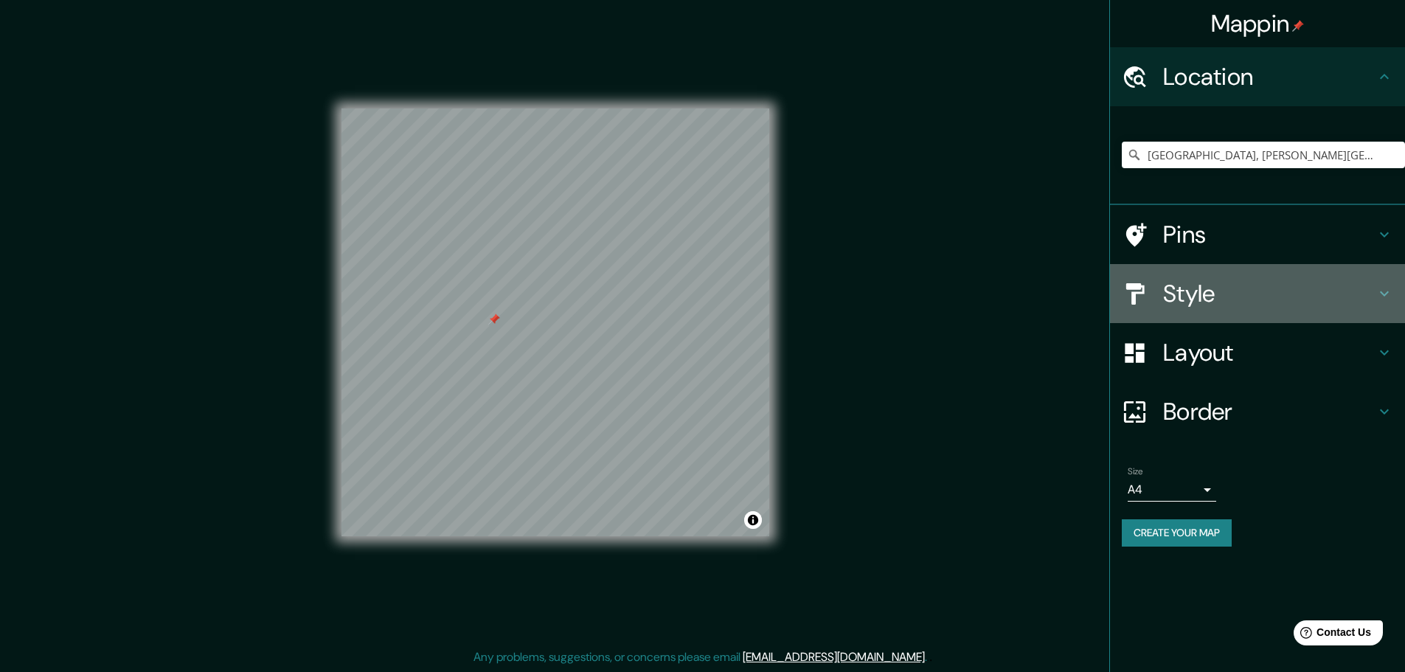
click at [1219, 303] on h4 "Style" at bounding box center [1269, 293] width 212 height 29
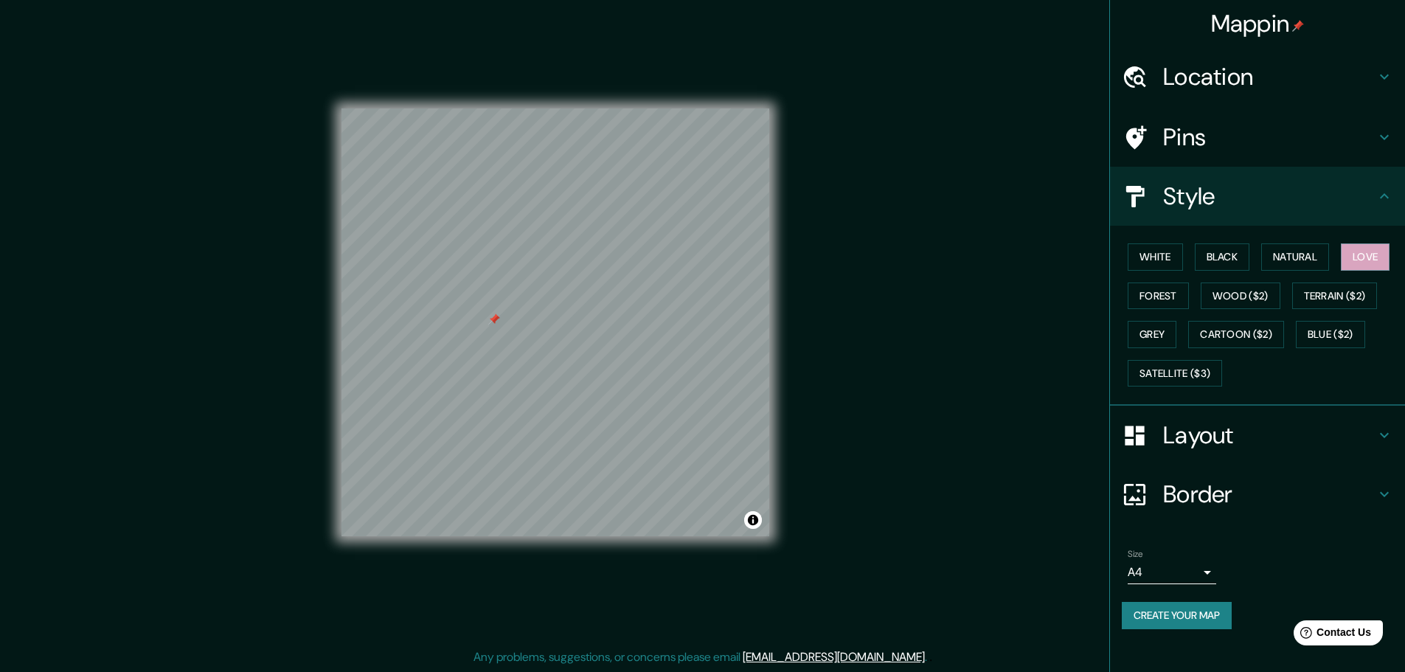
click at [1030, 264] on div "Mappin Location [GEOGRAPHIC_DATA], [PERSON_NAME][GEOGRAPHIC_DATA], [PERSON_NAME…" at bounding box center [702, 334] width 1405 height 676
click at [1170, 297] on button "Forest" at bounding box center [1158, 295] width 61 height 27
click at [1158, 331] on button "Grey" at bounding box center [1152, 334] width 49 height 27
click at [1302, 263] on button "Natural" at bounding box center [1295, 256] width 68 height 27
click at [1149, 255] on button "White" at bounding box center [1155, 256] width 55 height 27
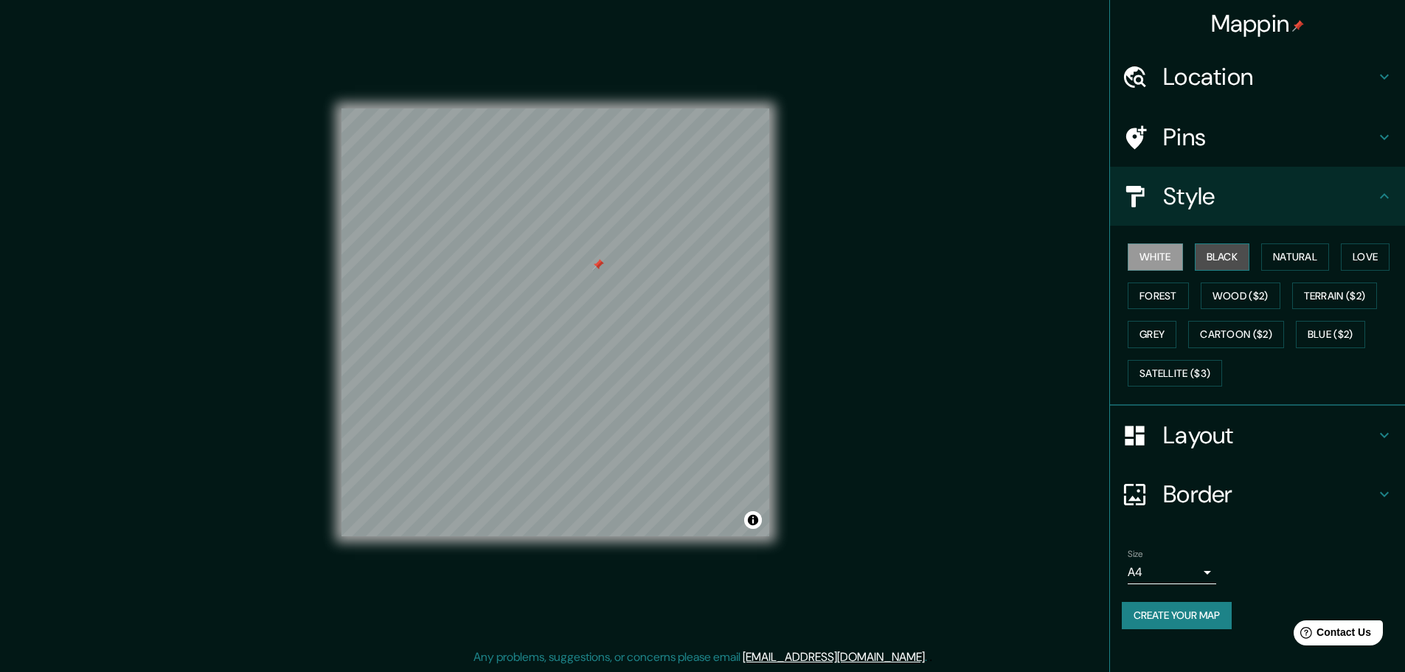
click at [1202, 256] on button "Black" at bounding box center [1222, 256] width 55 height 27
click at [1299, 256] on button "Natural" at bounding box center [1295, 256] width 68 height 27
click at [1160, 344] on button "Grey" at bounding box center [1152, 334] width 49 height 27
click at [1290, 252] on button "Natural" at bounding box center [1295, 256] width 68 height 27
click at [1209, 422] on h4 "Layout" at bounding box center [1269, 434] width 212 height 29
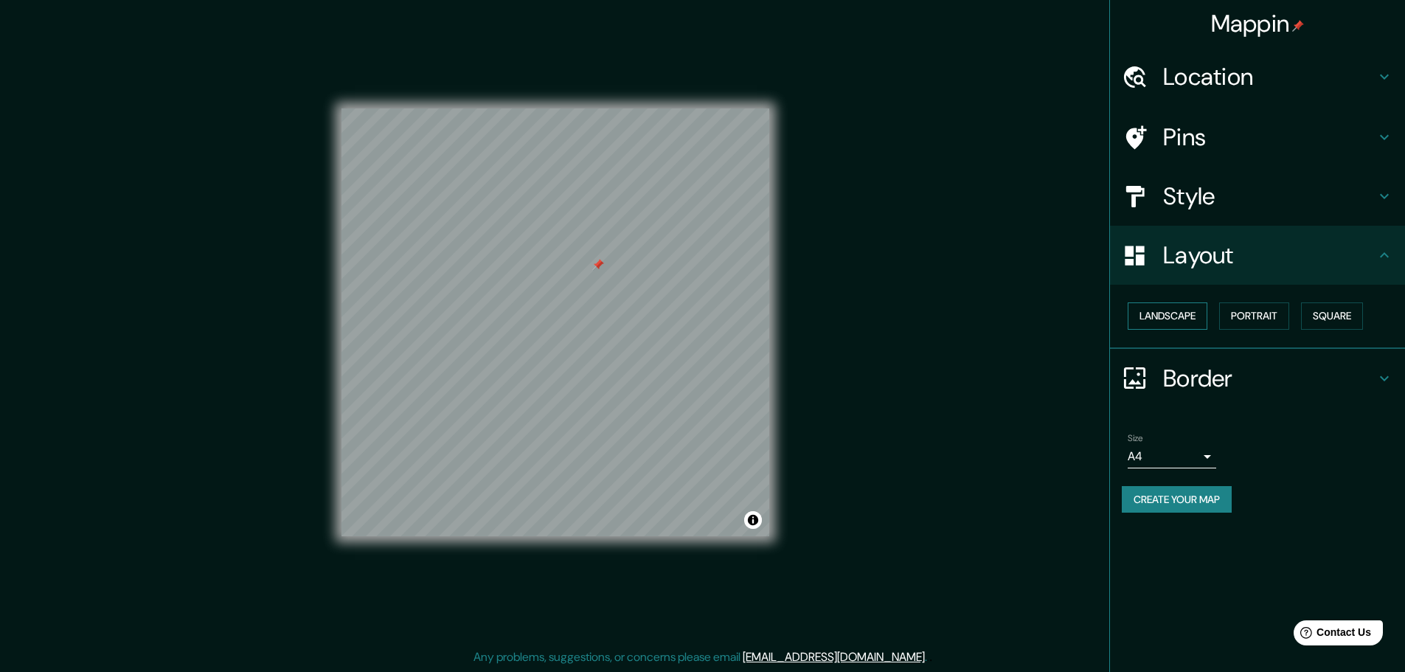
click at [1178, 319] on button "Landscape" at bounding box center [1168, 315] width 80 height 27
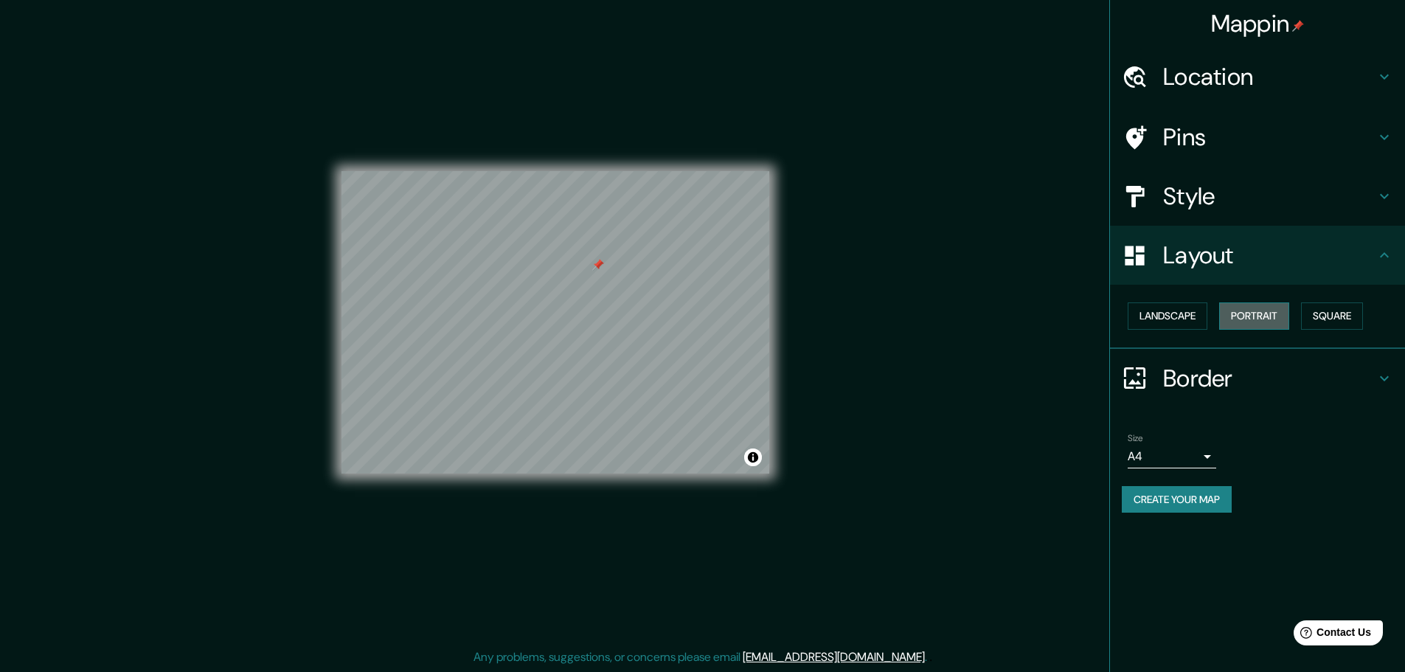
click at [1272, 316] on button "Portrait" at bounding box center [1254, 315] width 70 height 27
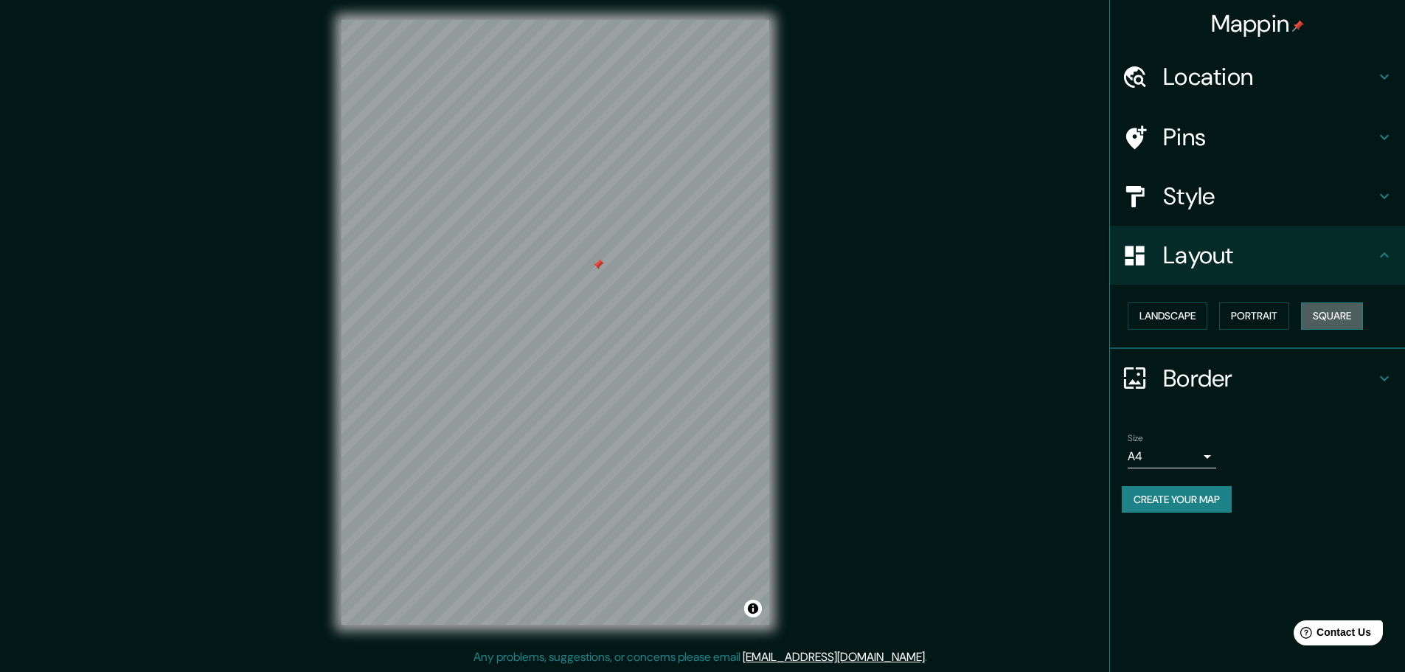
click at [1347, 313] on button "Square" at bounding box center [1332, 315] width 62 height 27
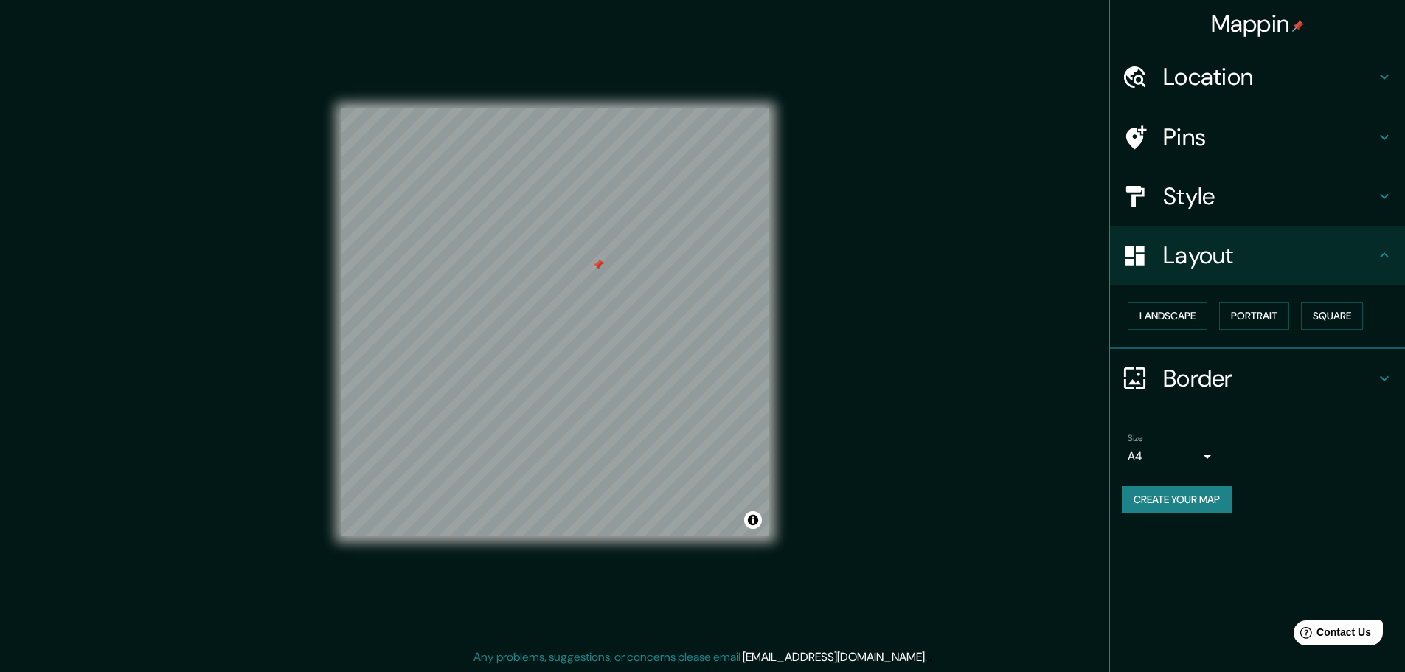
click at [1207, 375] on h4 "Border" at bounding box center [1269, 378] width 212 height 29
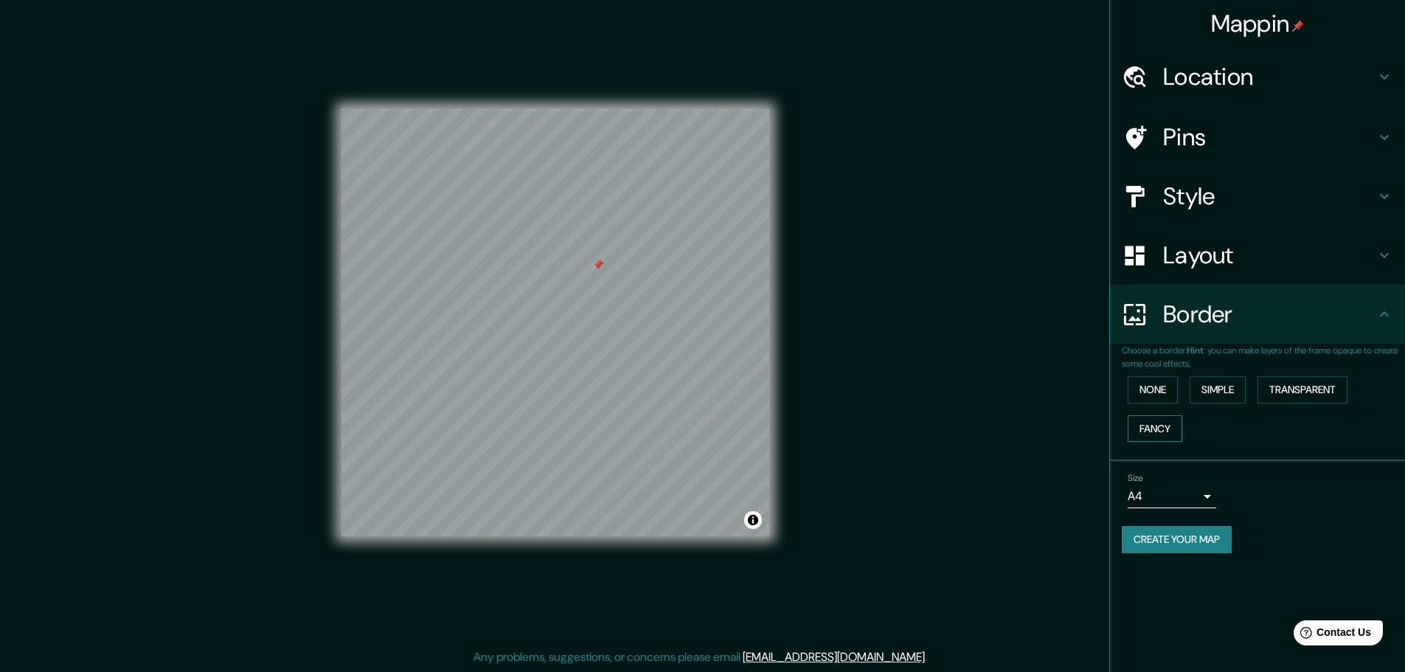
click at [1164, 424] on button "Fancy" at bounding box center [1155, 428] width 55 height 27
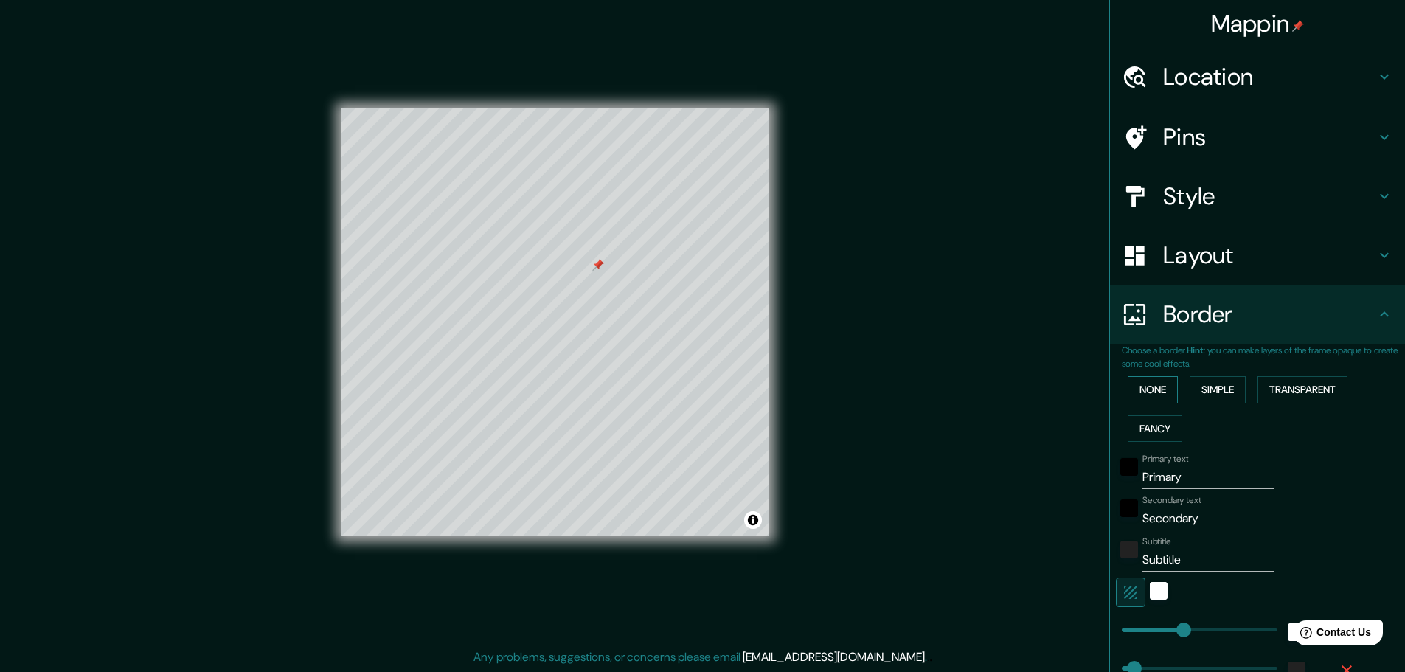
click at [1152, 390] on button "None" at bounding box center [1153, 389] width 50 height 27
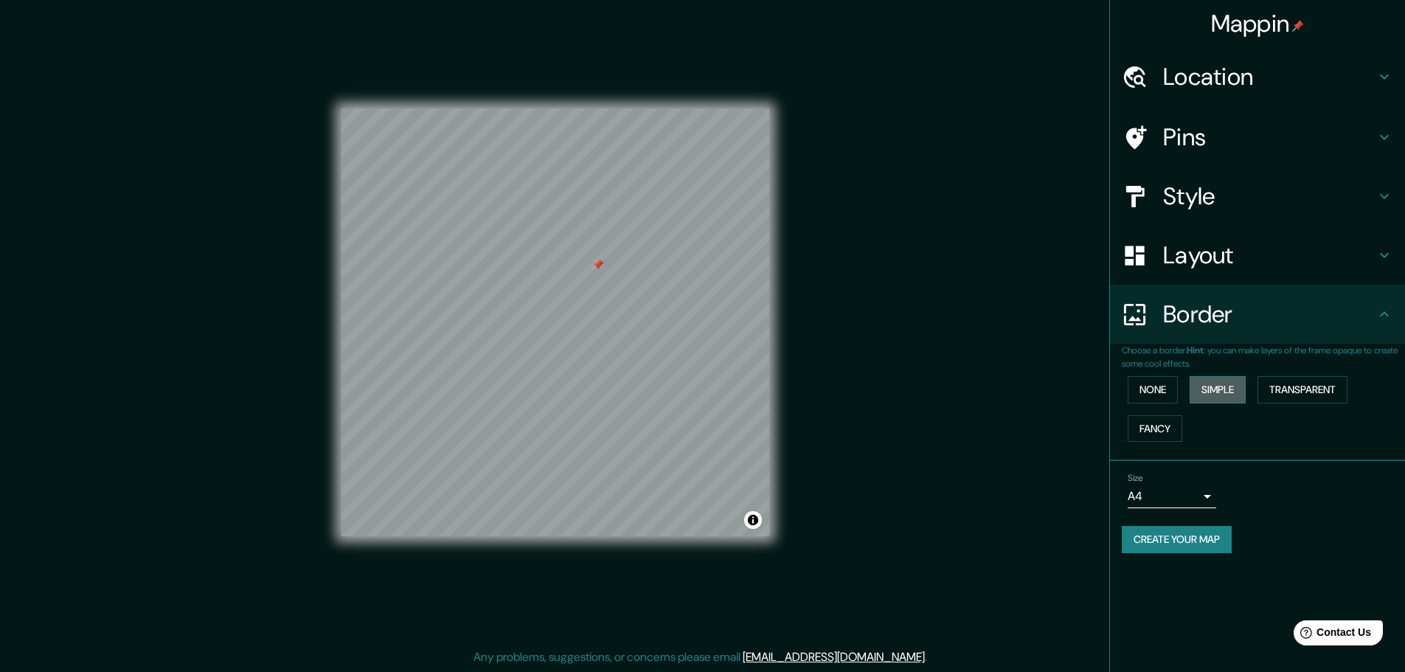
click at [1213, 392] on button "Simple" at bounding box center [1218, 389] width 56 height 27
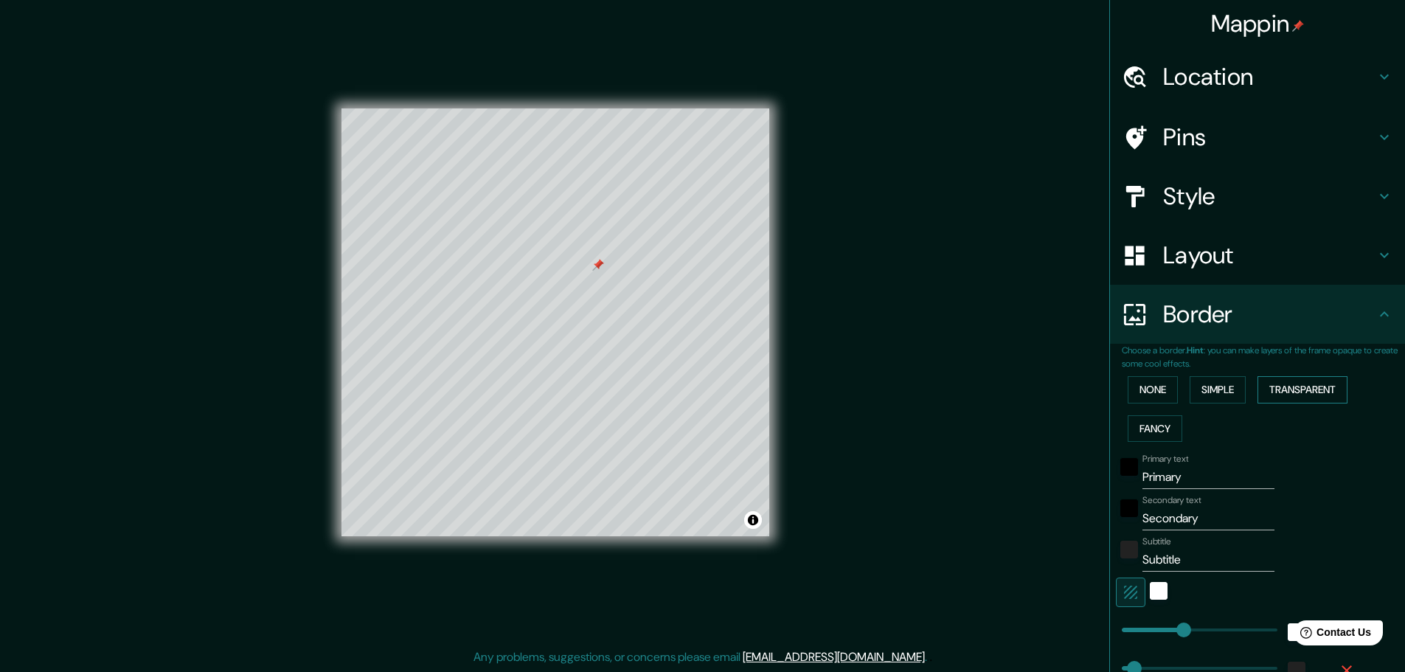
click at [1276, 389] on button "Transparent" at bounding box center [1302, 389] width 90 height 27
click at [1141, 386] on button "None" at bounding box center [1153, 389] width 50 height 27
